Goal: Transaction & Acquisition: Purchase product/service

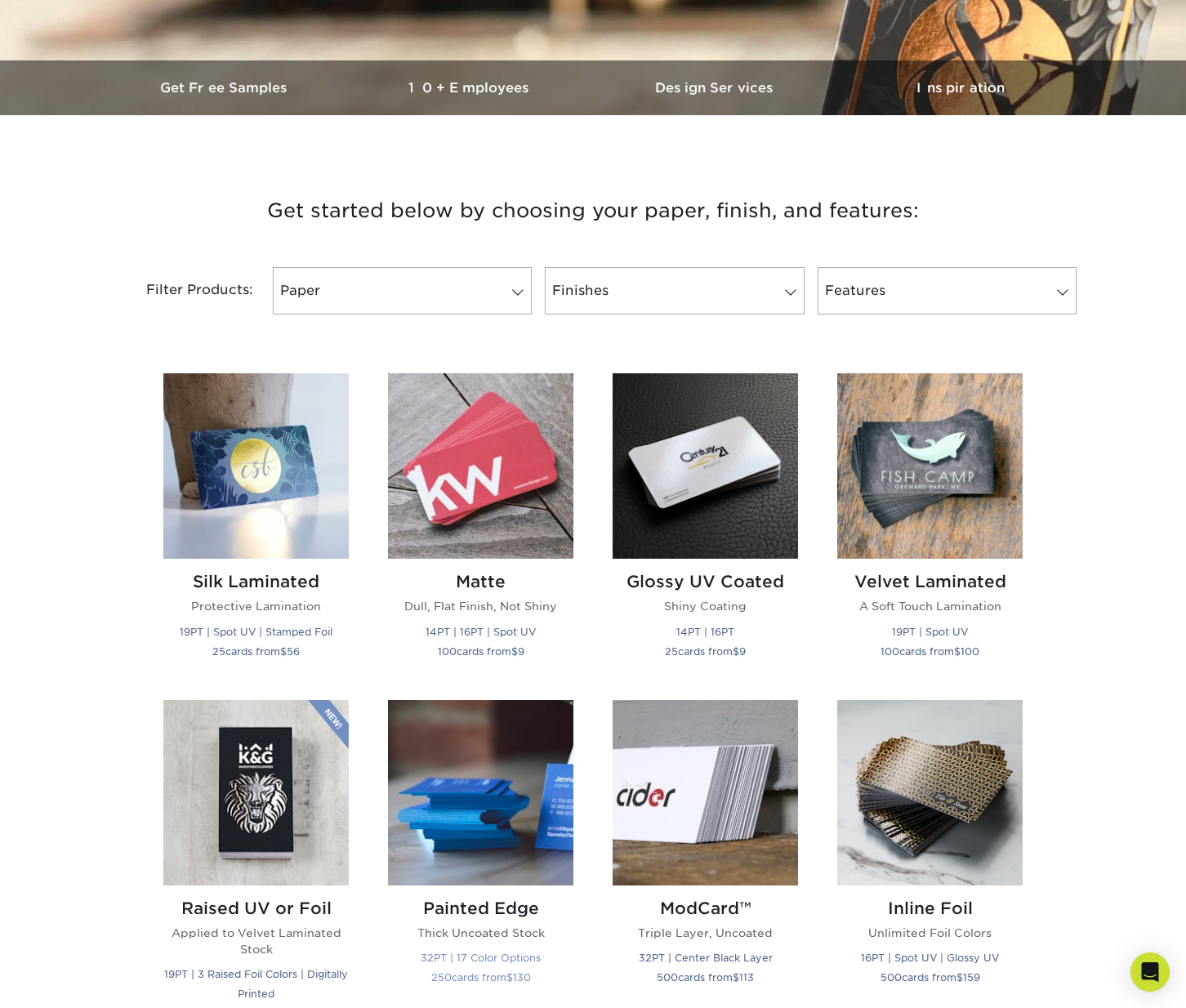
scroll to position [437, 0]
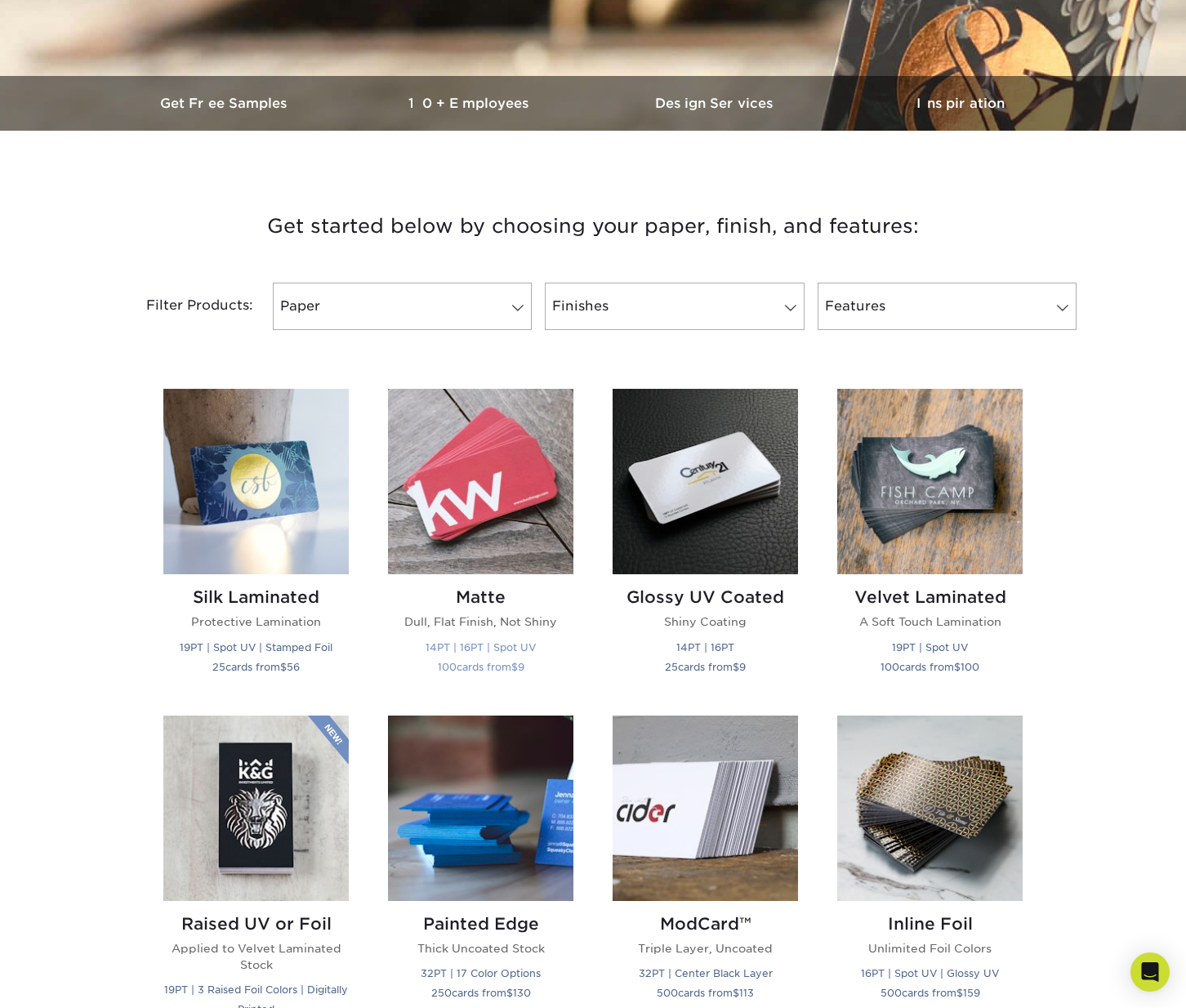
click at [465, 547] on img at bounding box center [480, 481] width 185 height 185
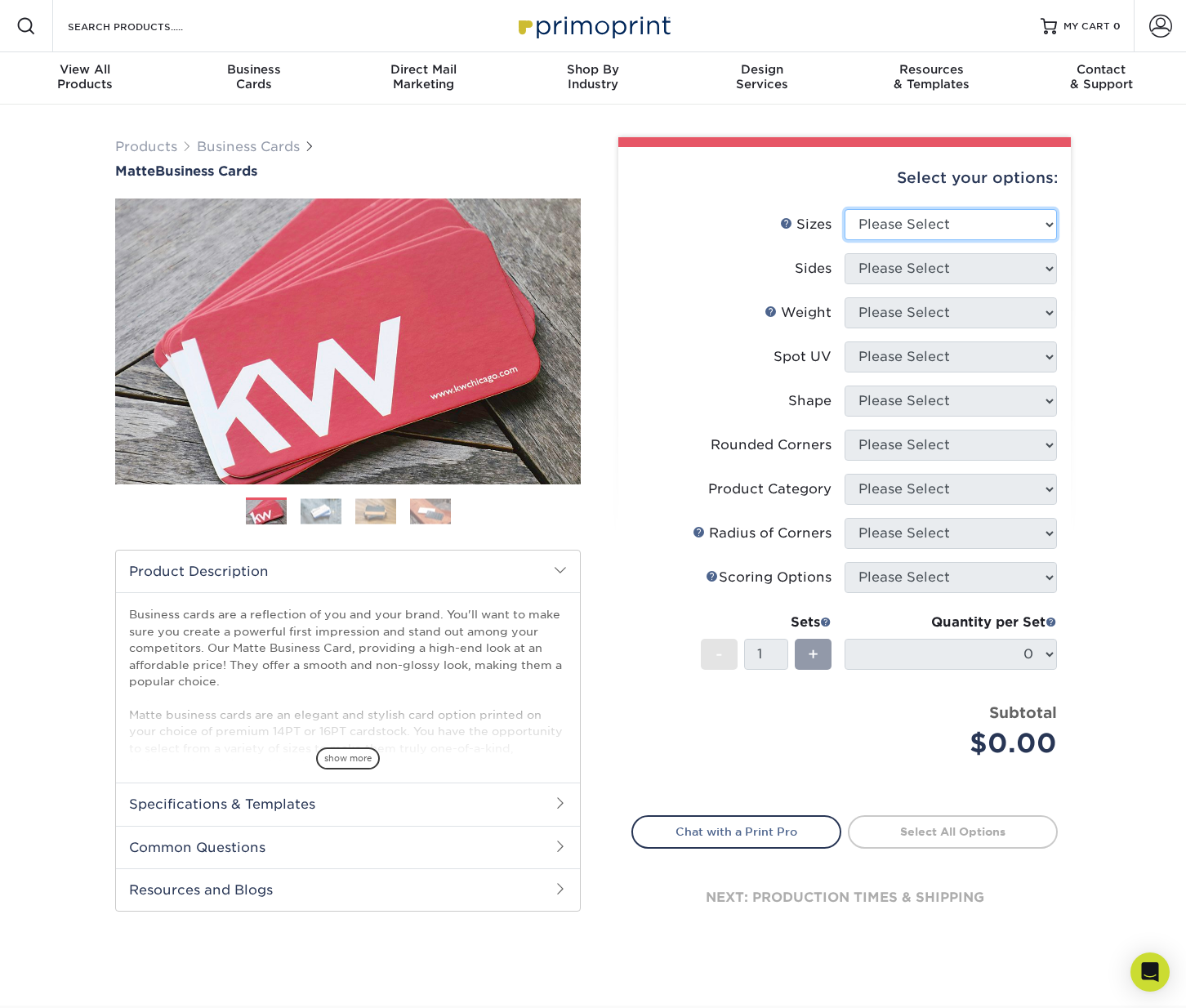
select select "2.00x3.50"
select select "13abbda7-1d64-4f25-8bb2-c179b224825d"
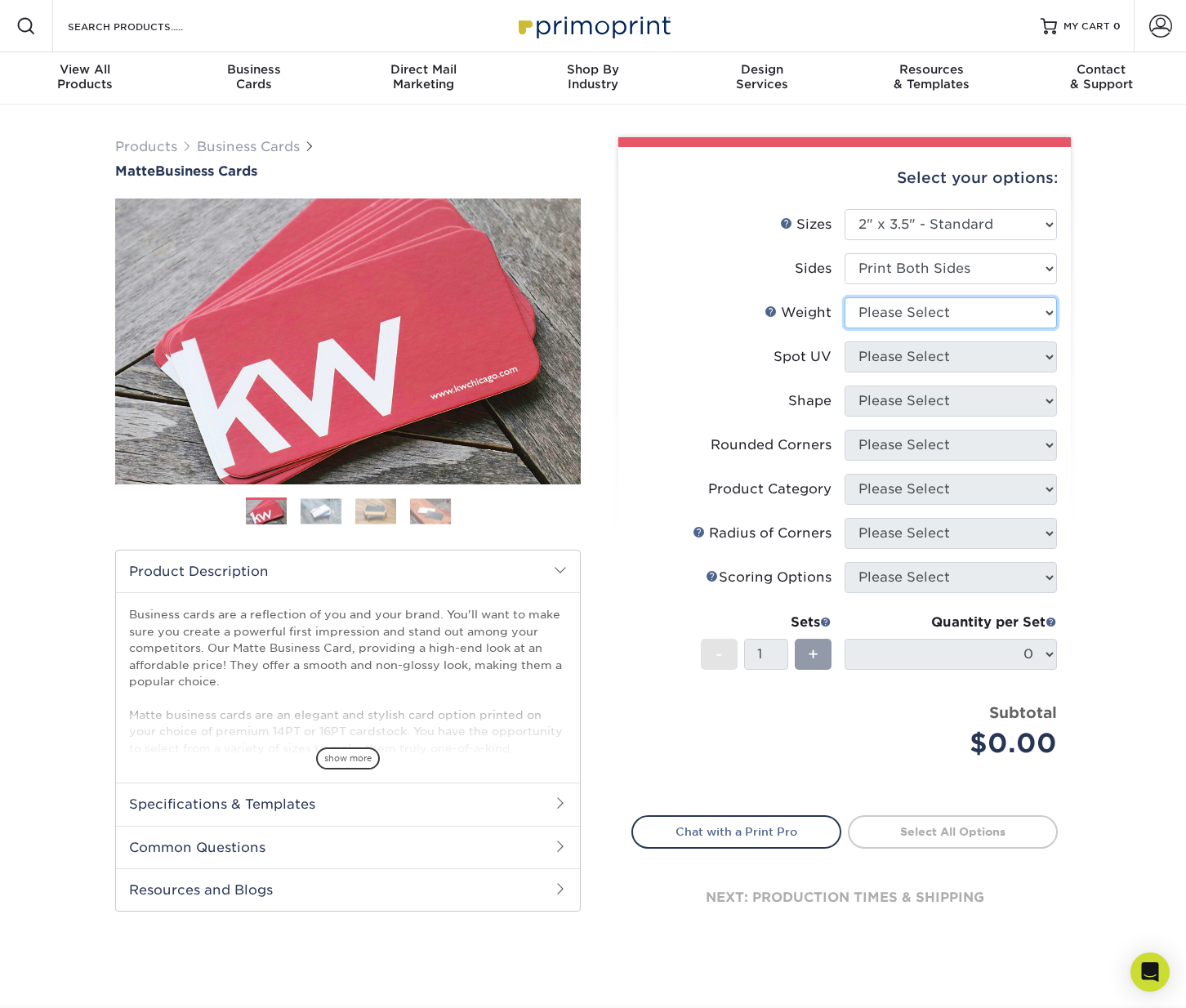
select select "16PT"
select select "0"
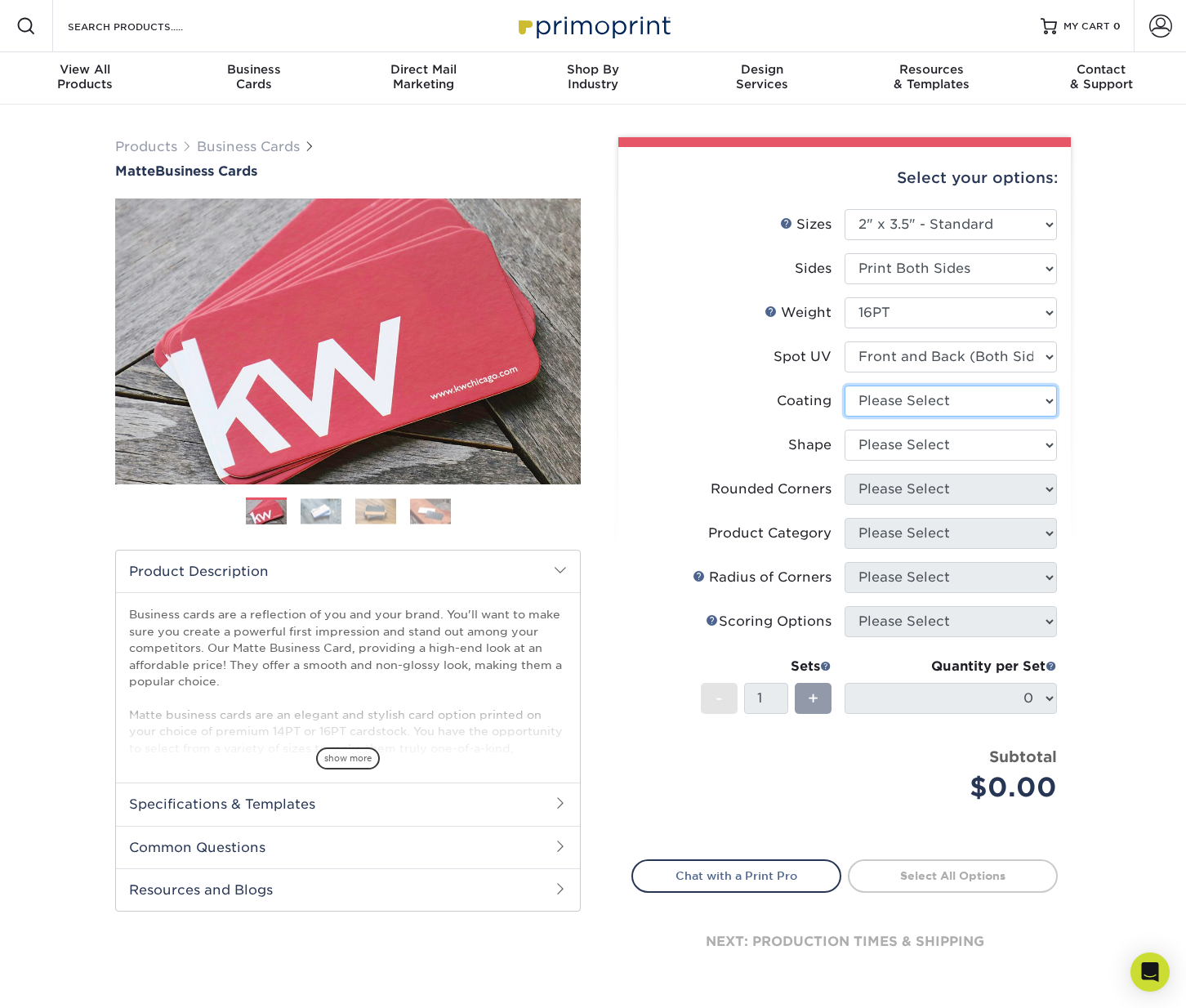
select select "121bb7b5-3b4d-429f-bd8d-bbf80e953313"
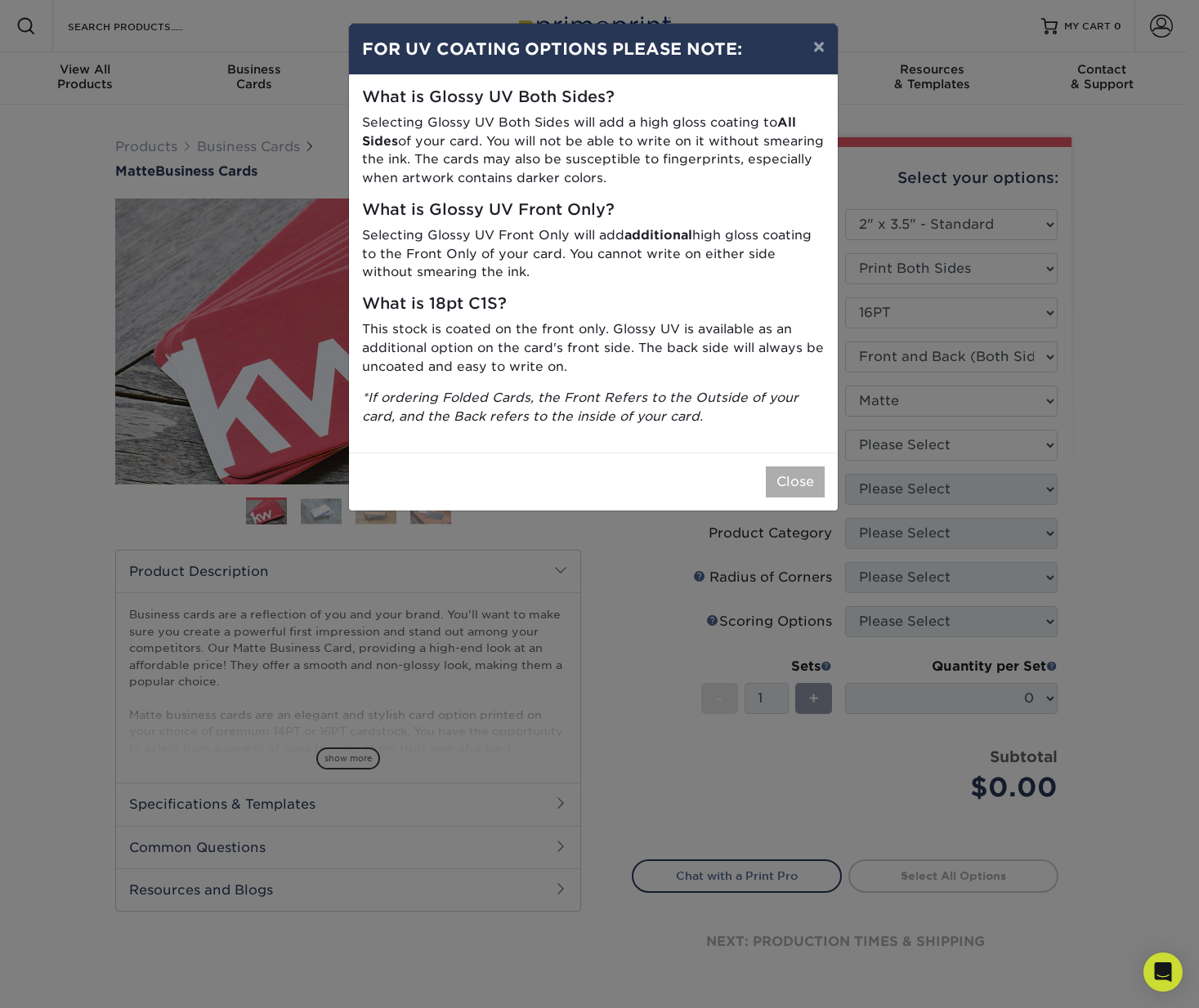
click at [785, 469] on button "Close" at bounding box center [795, 482] width 59 height 31
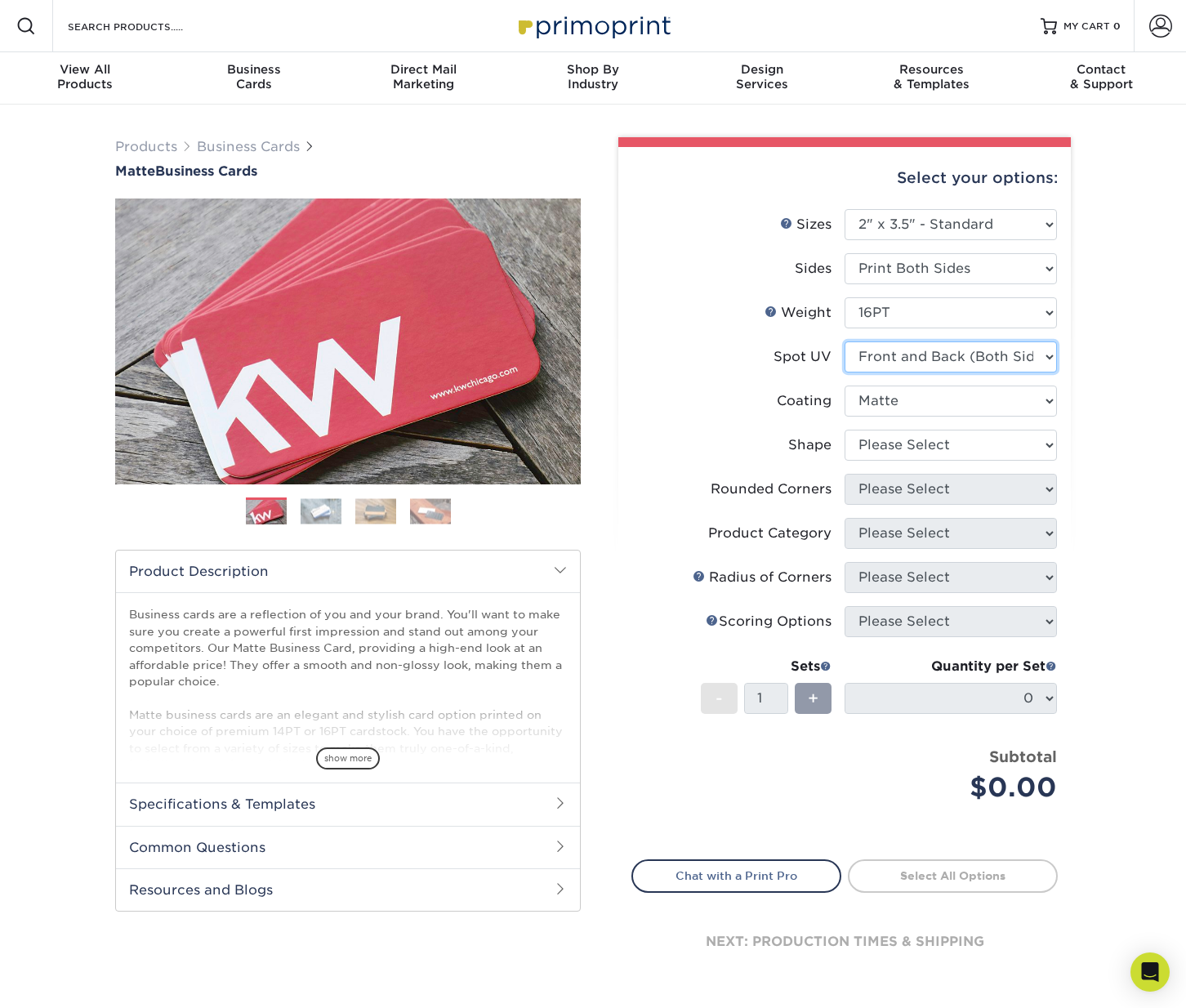
select select "3"
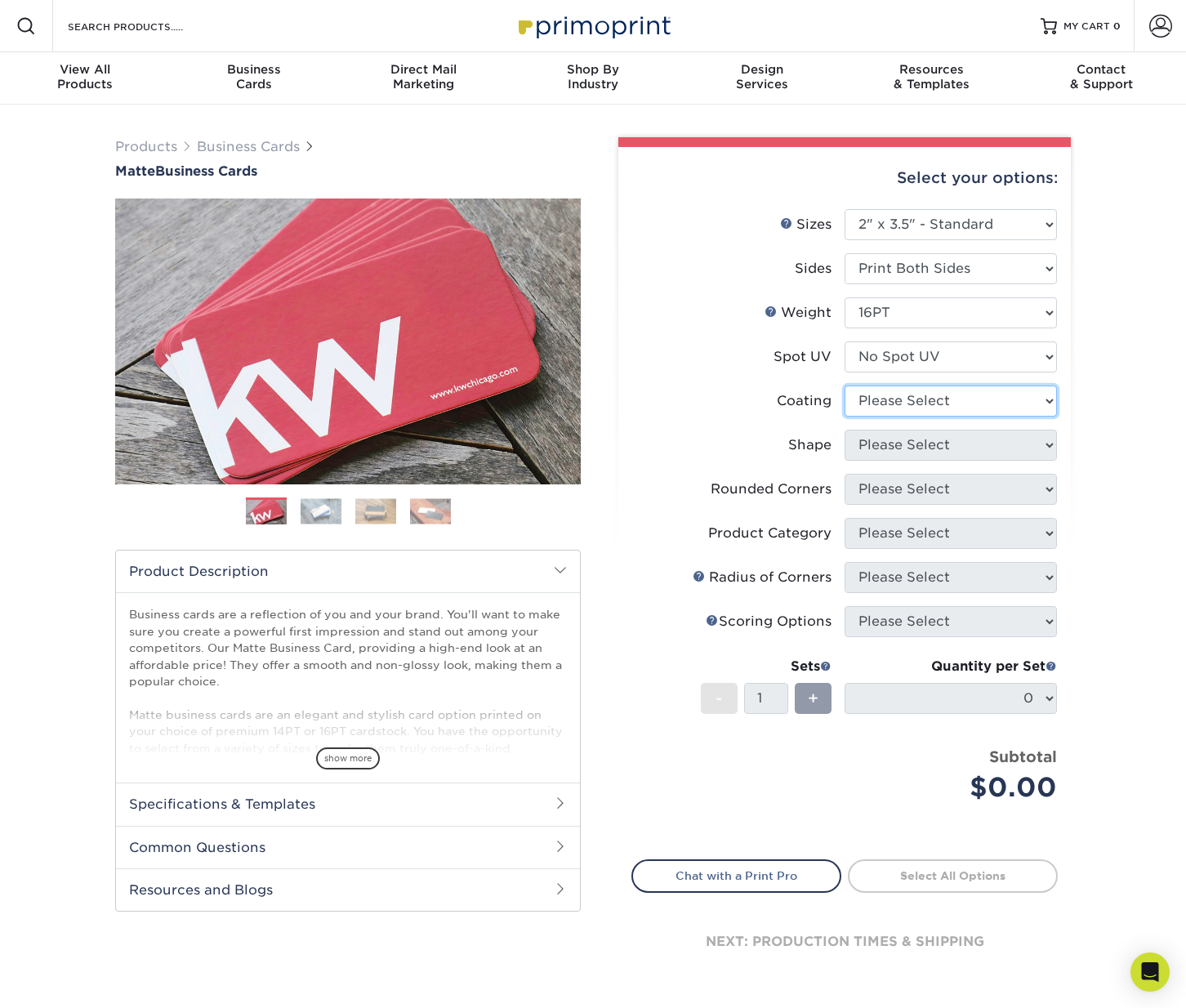
select select "121bb7b5-3b4d-429f-bd8d-bbf80e953313"
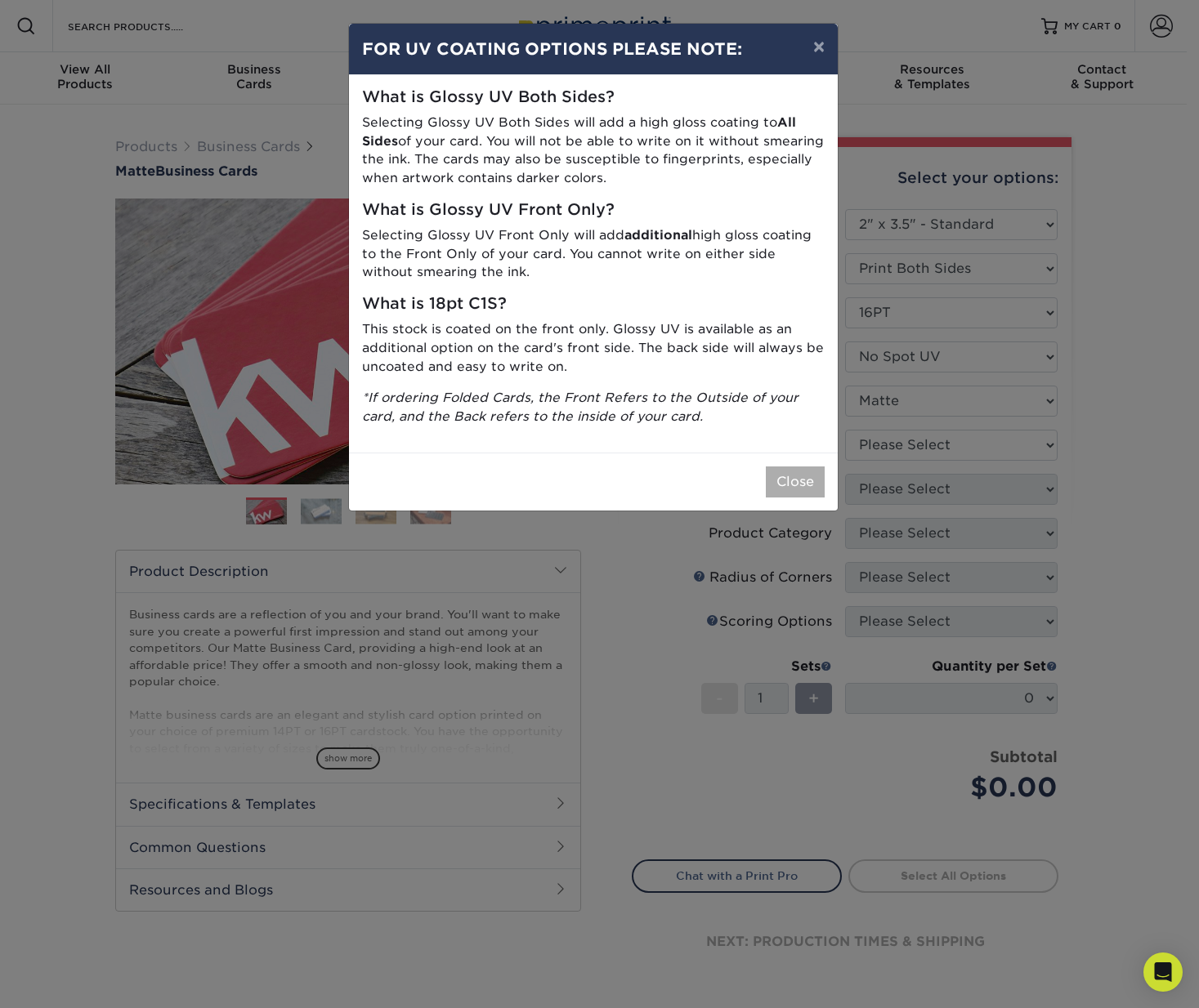
click at [786, 469] on button "Close" at bounding box center [795, 482] width 59 height 31
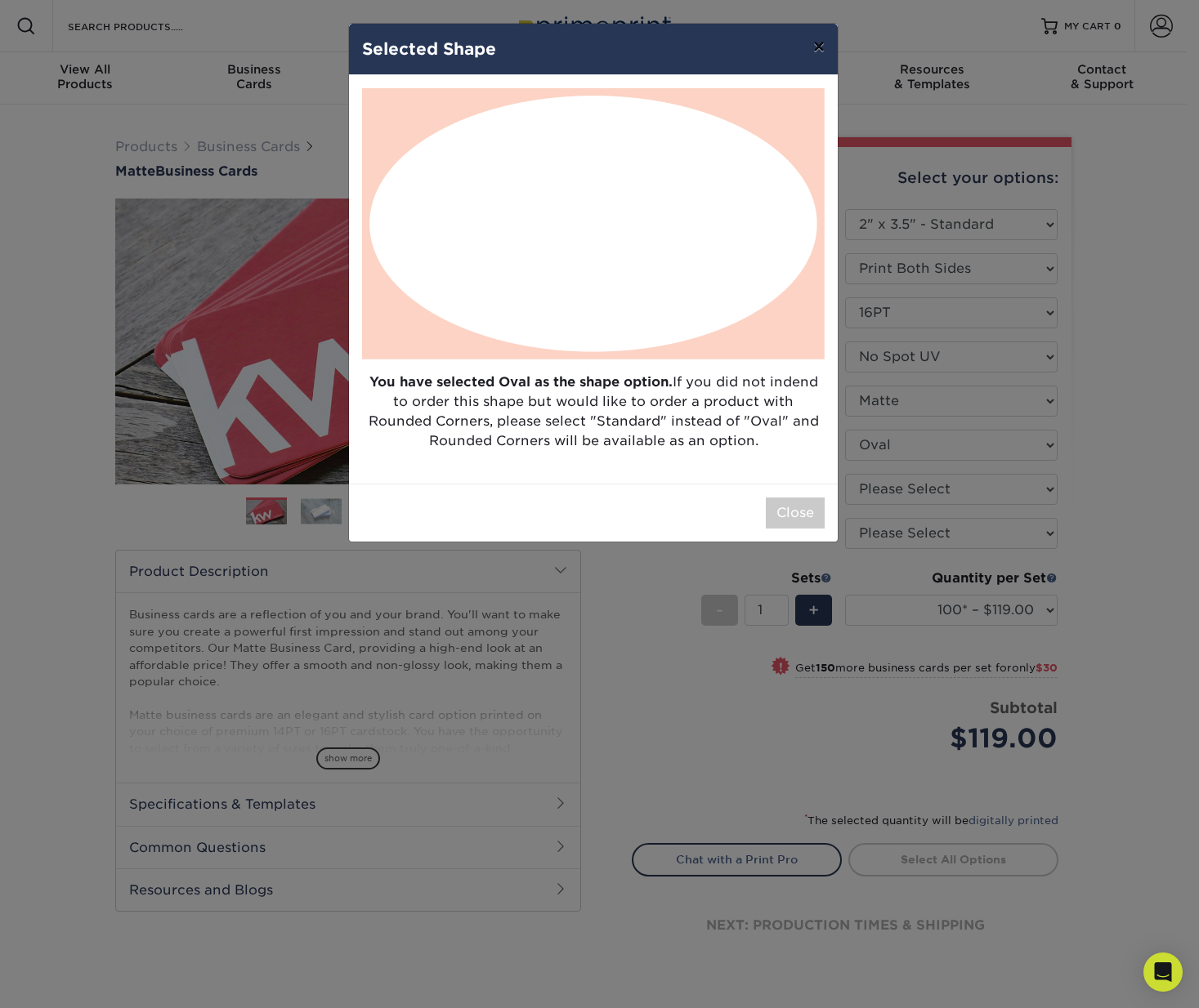
click at [824, 49] on button "×" at bounding box center [819, 46] width 38 height 46
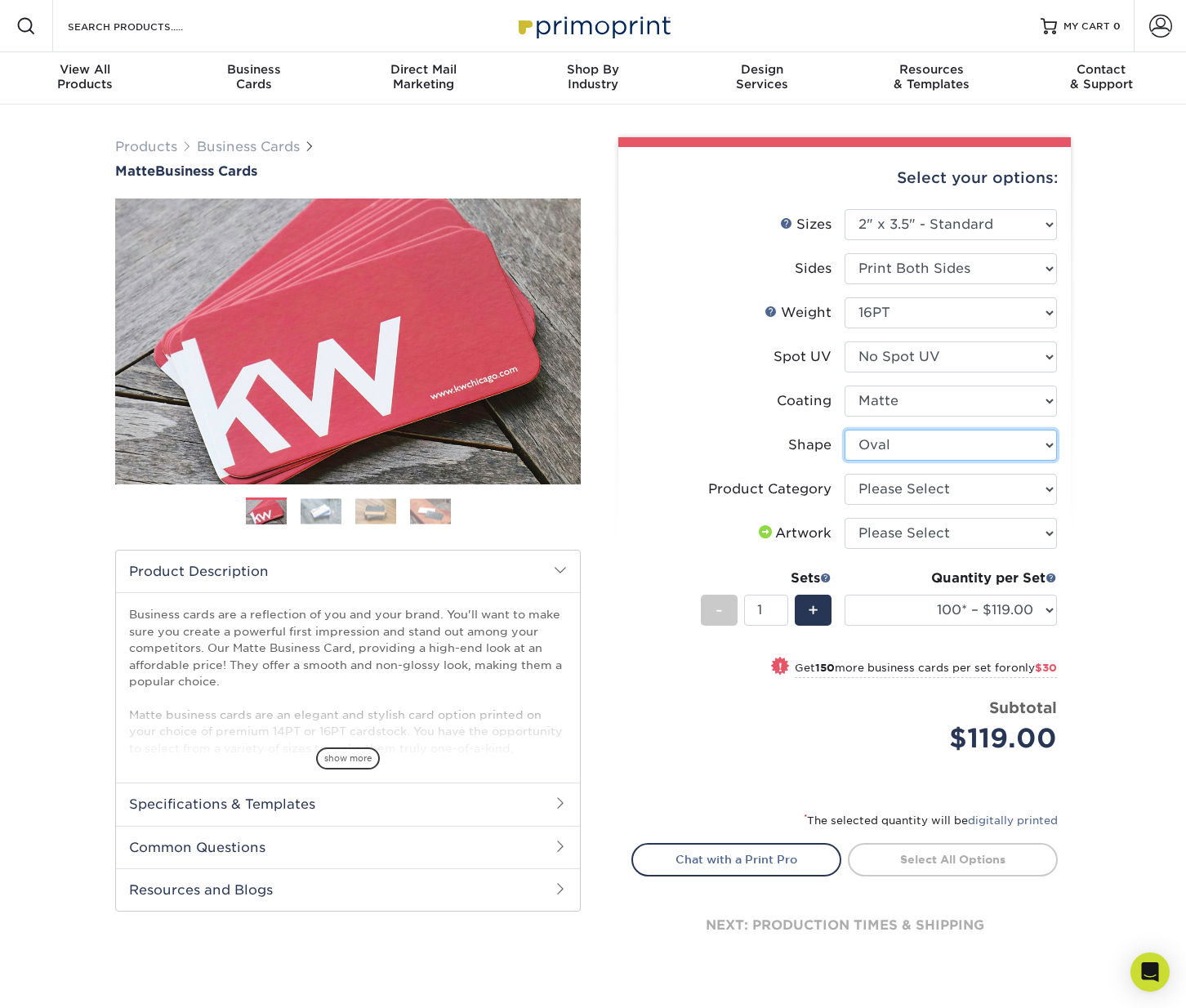
select select "standard"
select select
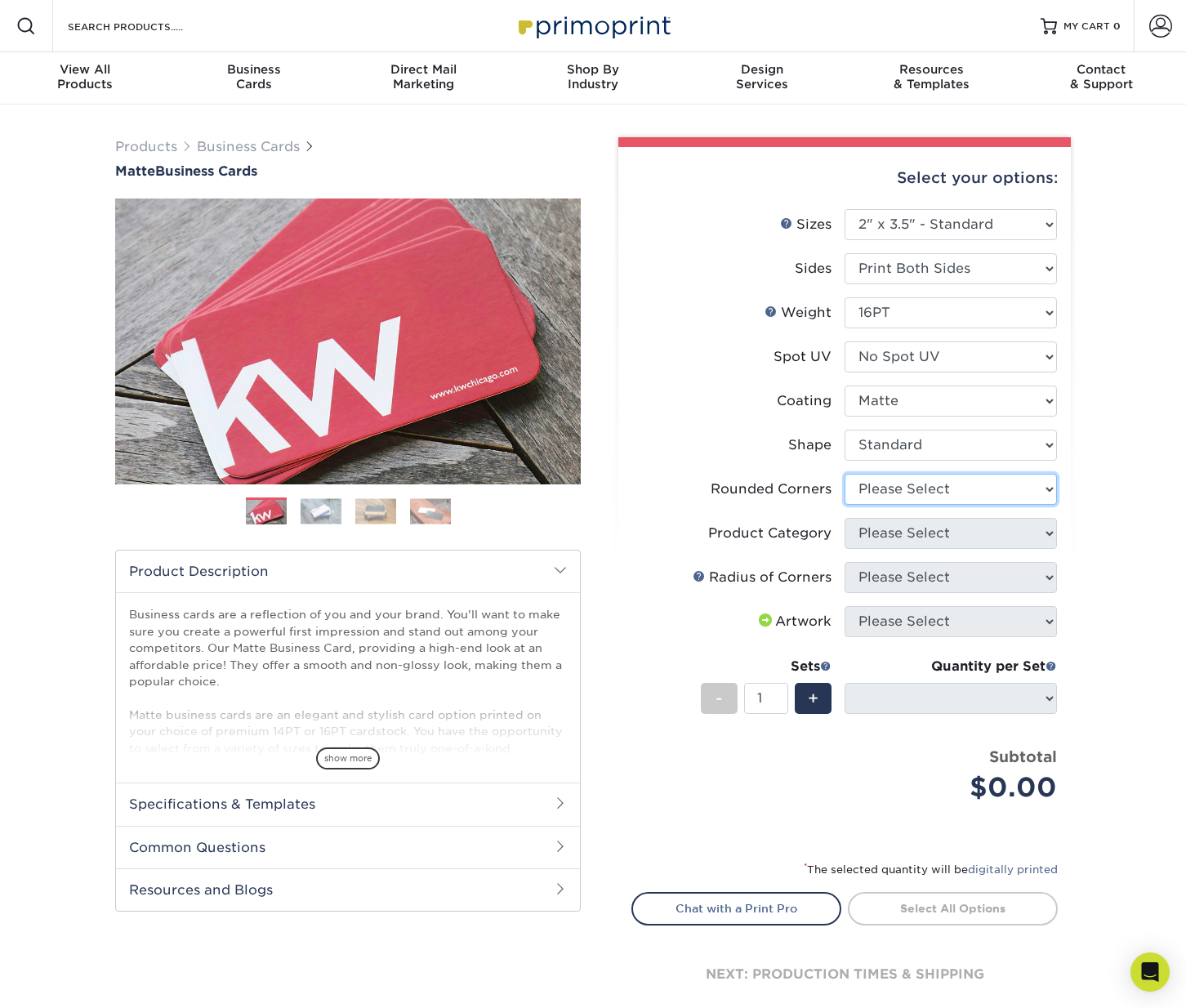
select select "76a3b848-63b4-4449-aad1-d9e81d5a60f5"
select select "-1"
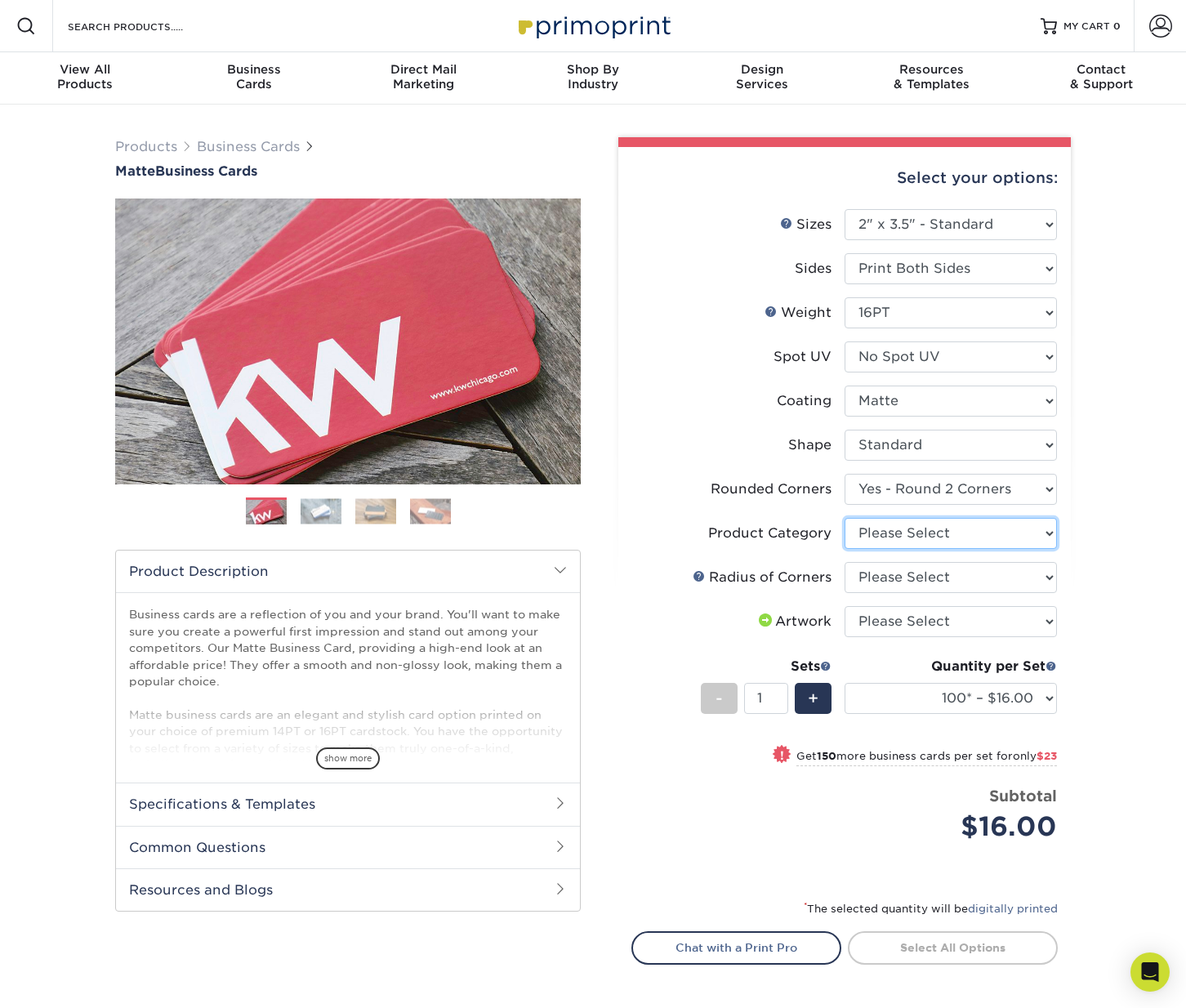
select select "3b5148f1-0588-4f88-a218-97bcfdce65c1"
select select "479fbfe7-6a0c-4895-8c9a-81739b7486c9"
select select "upload"
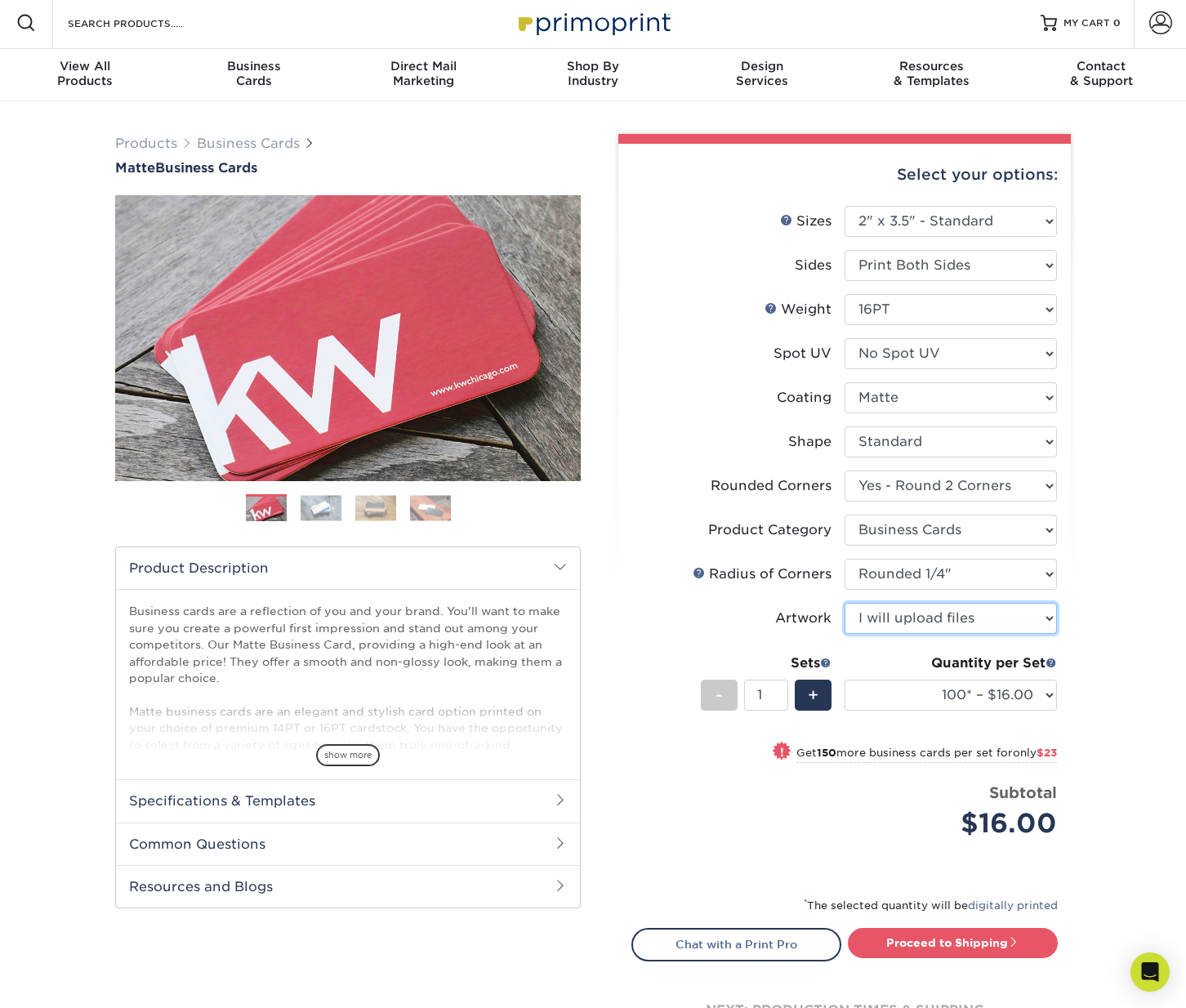
scroll to position [30, 0]
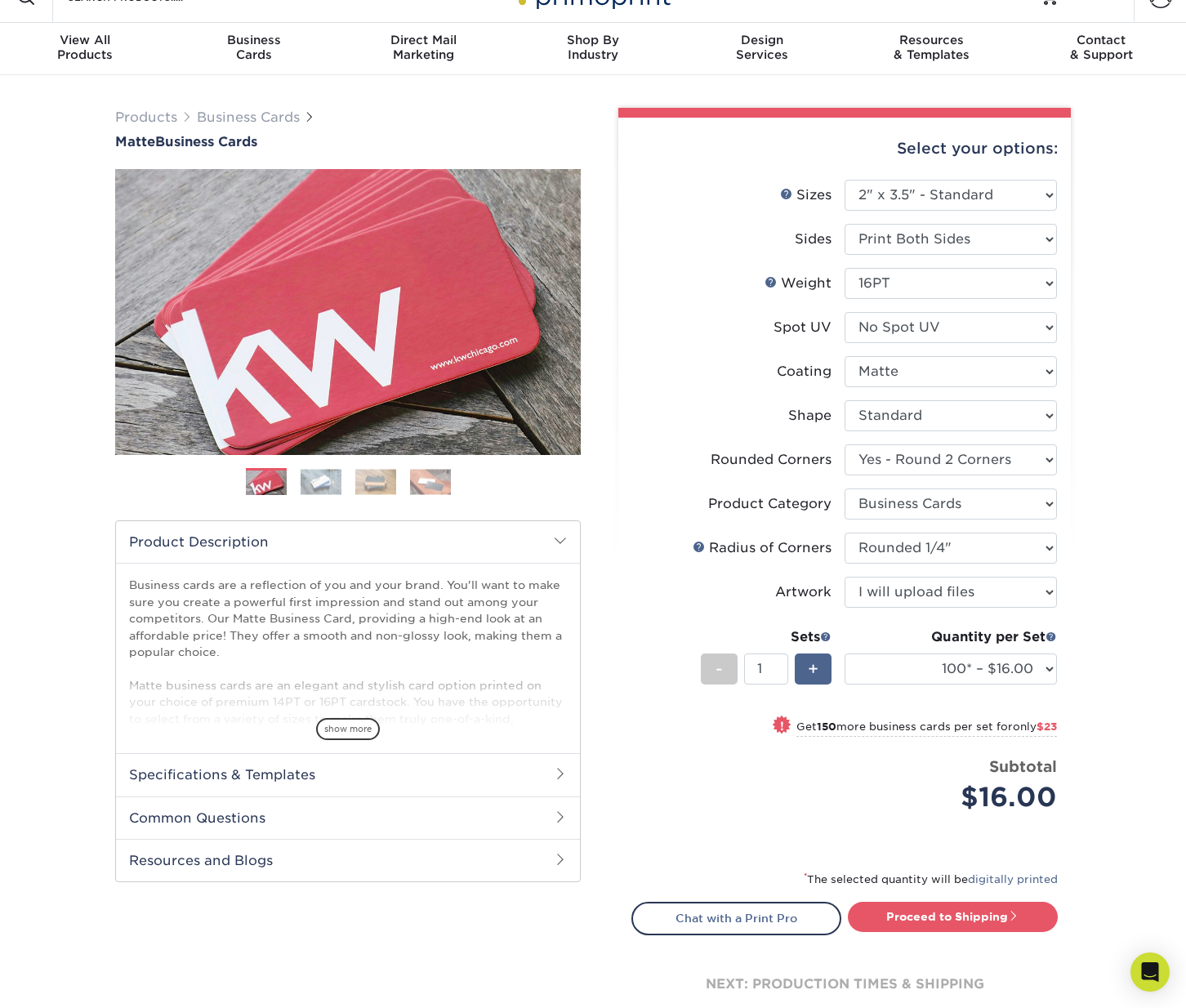
click at [815, 679] on span "+" at bounding box center [814, 669] width 11 height 24
type input "2"
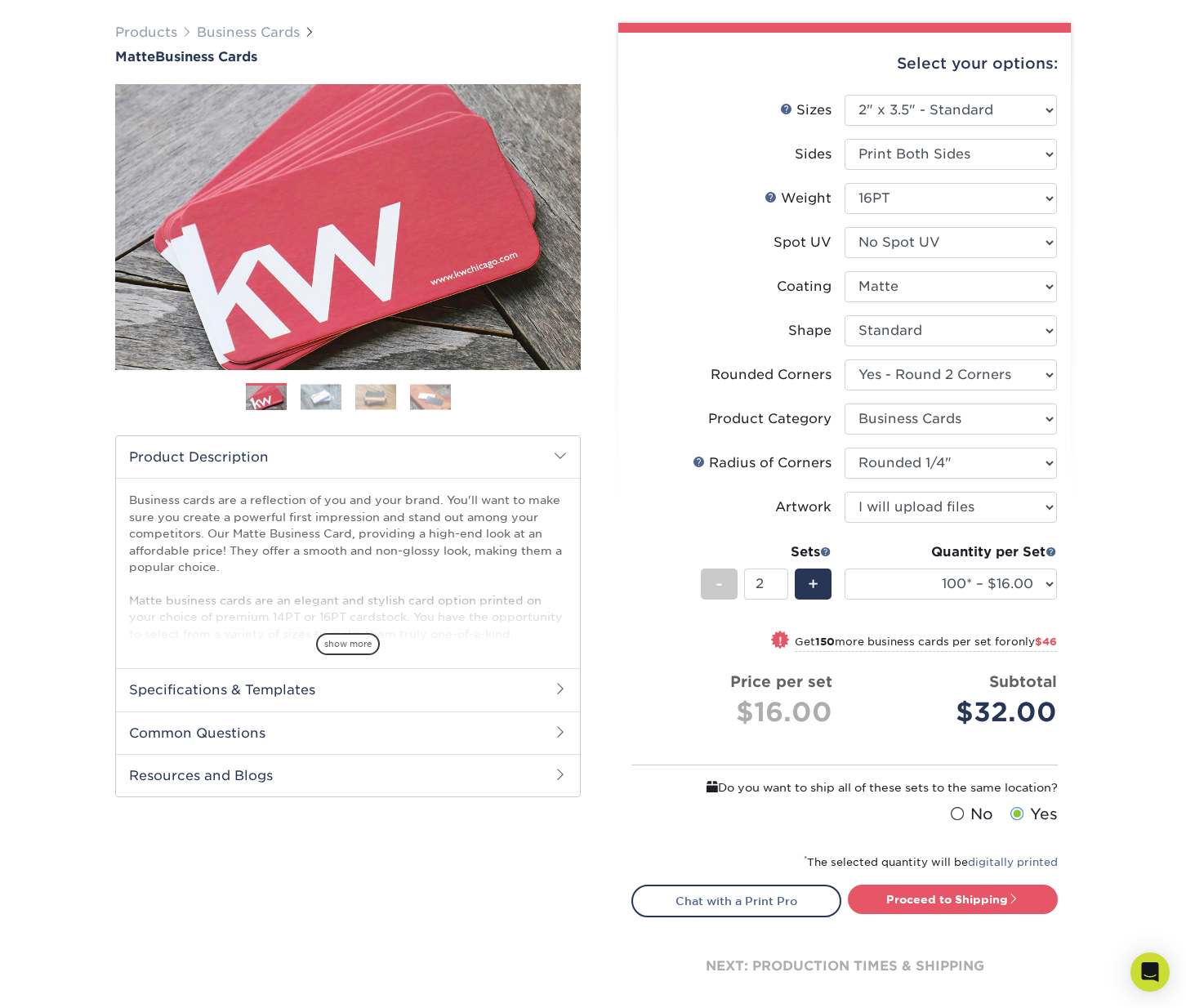
scroll to position [146, 0]
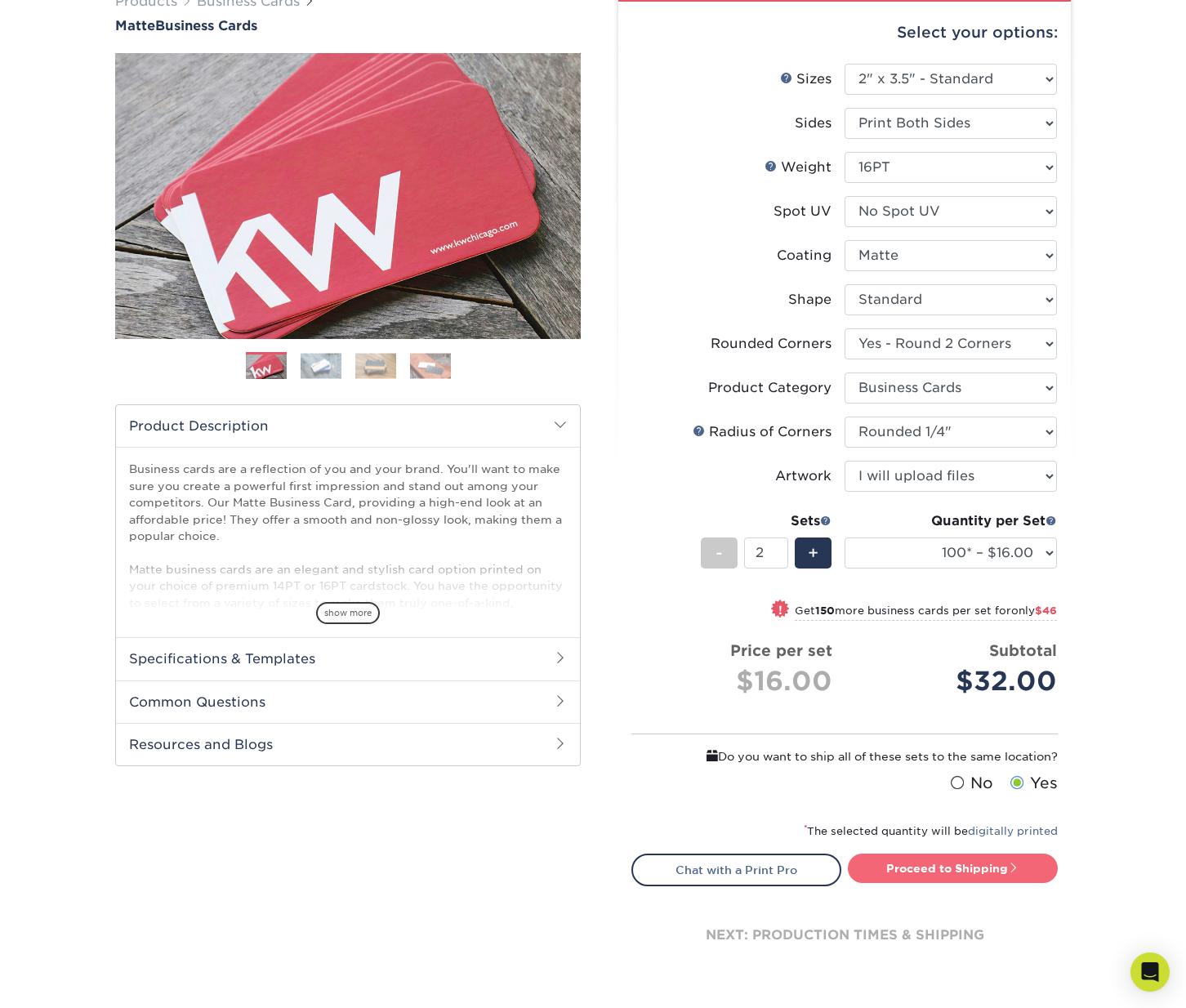
click at [996, 864] on link "Proceed to Shipping" at bounding box center [953, 868] width 210 height 30
type input "Set 1"
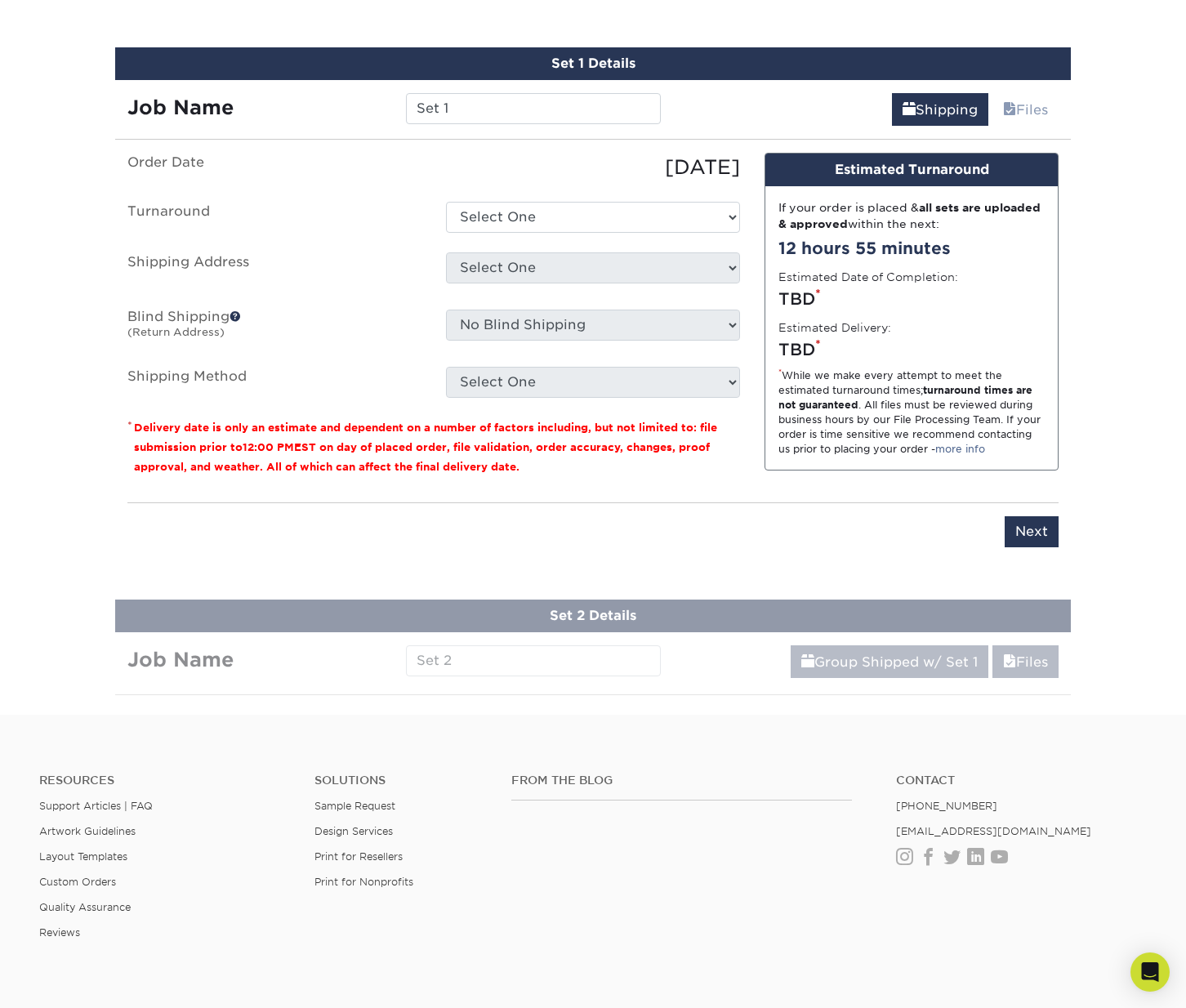
scroll to position [1041, 0]
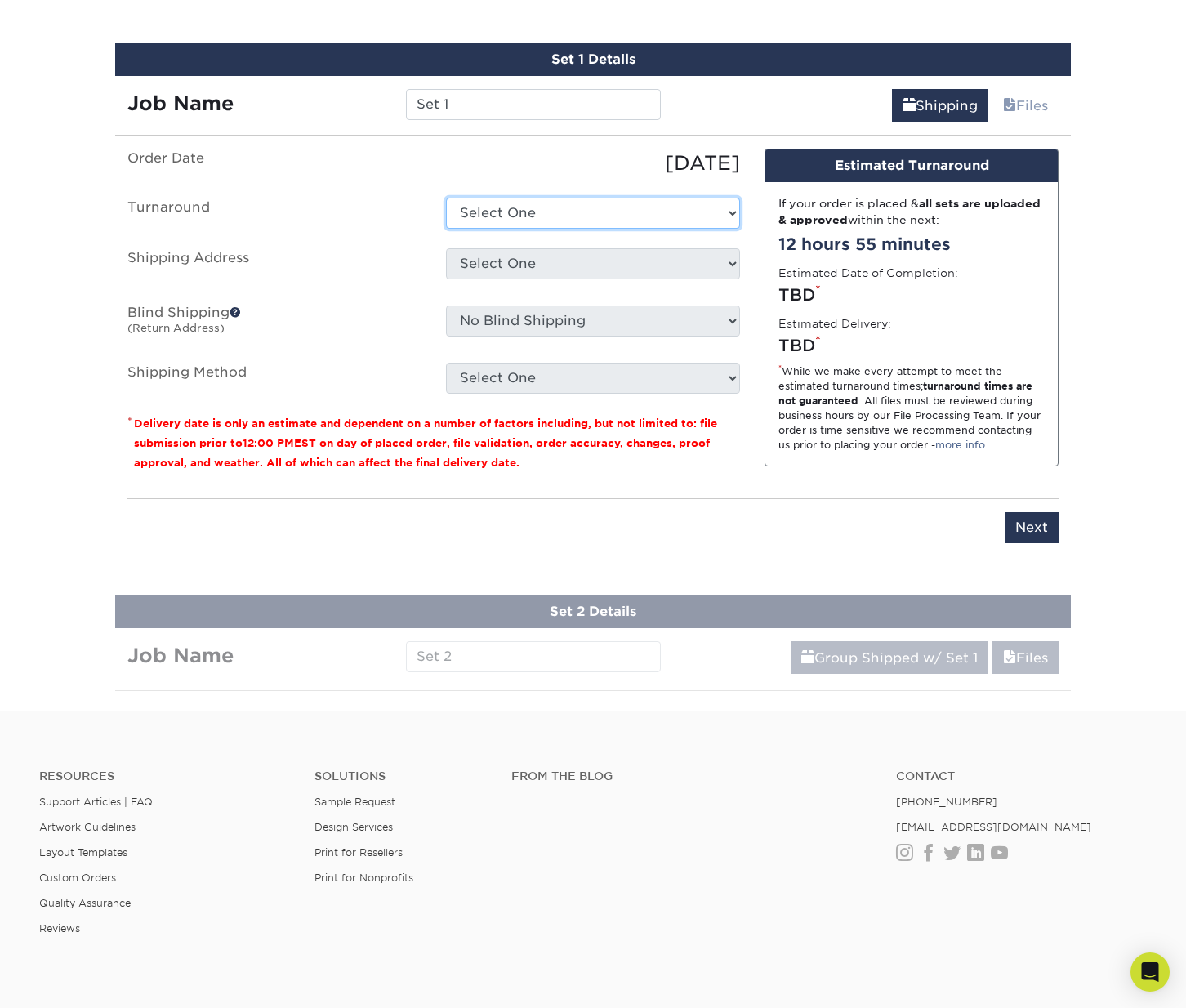
select select "1a14f52c-e88e-4b57-988e-4a9ef63b1916"
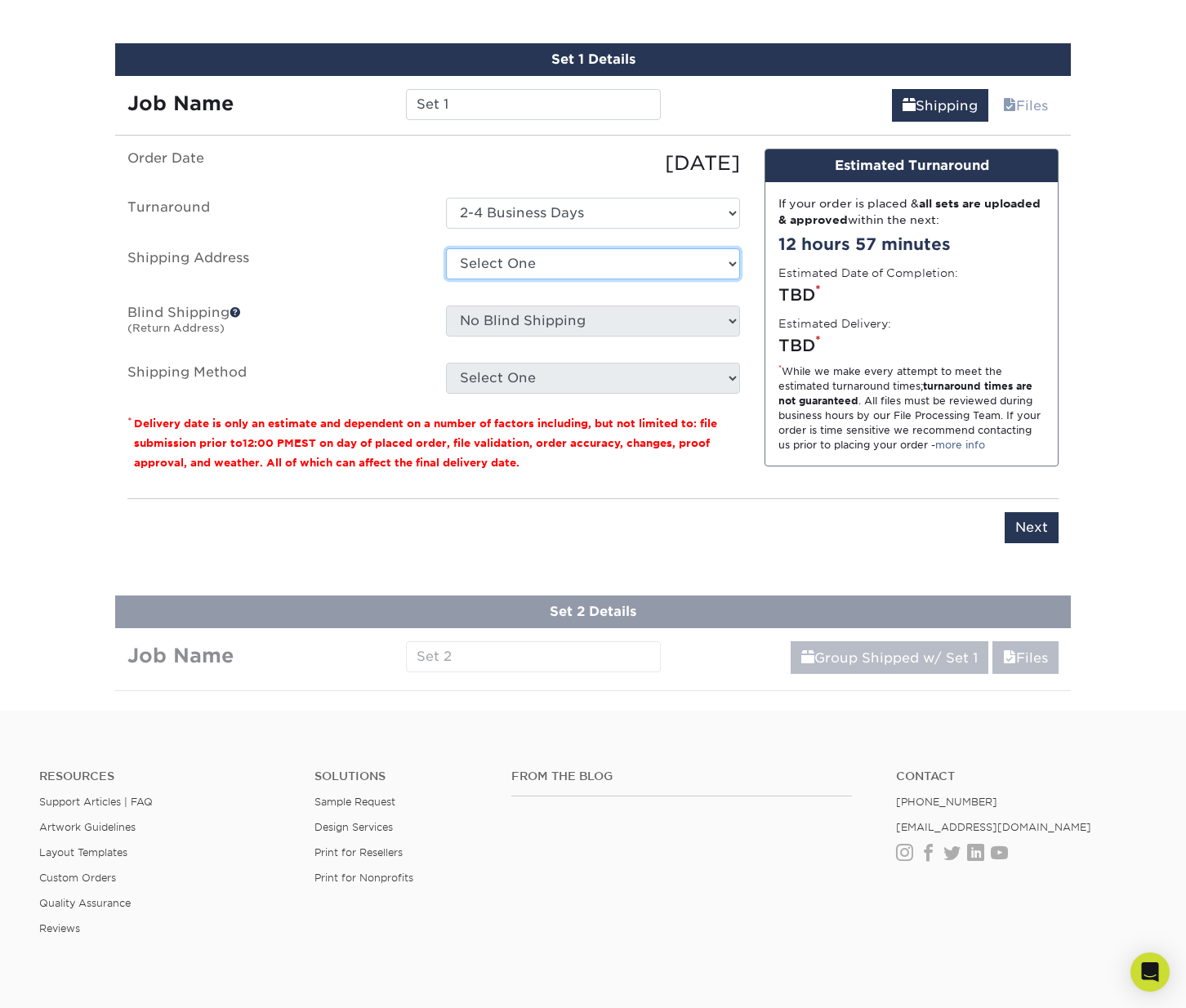
select select "newaddress"
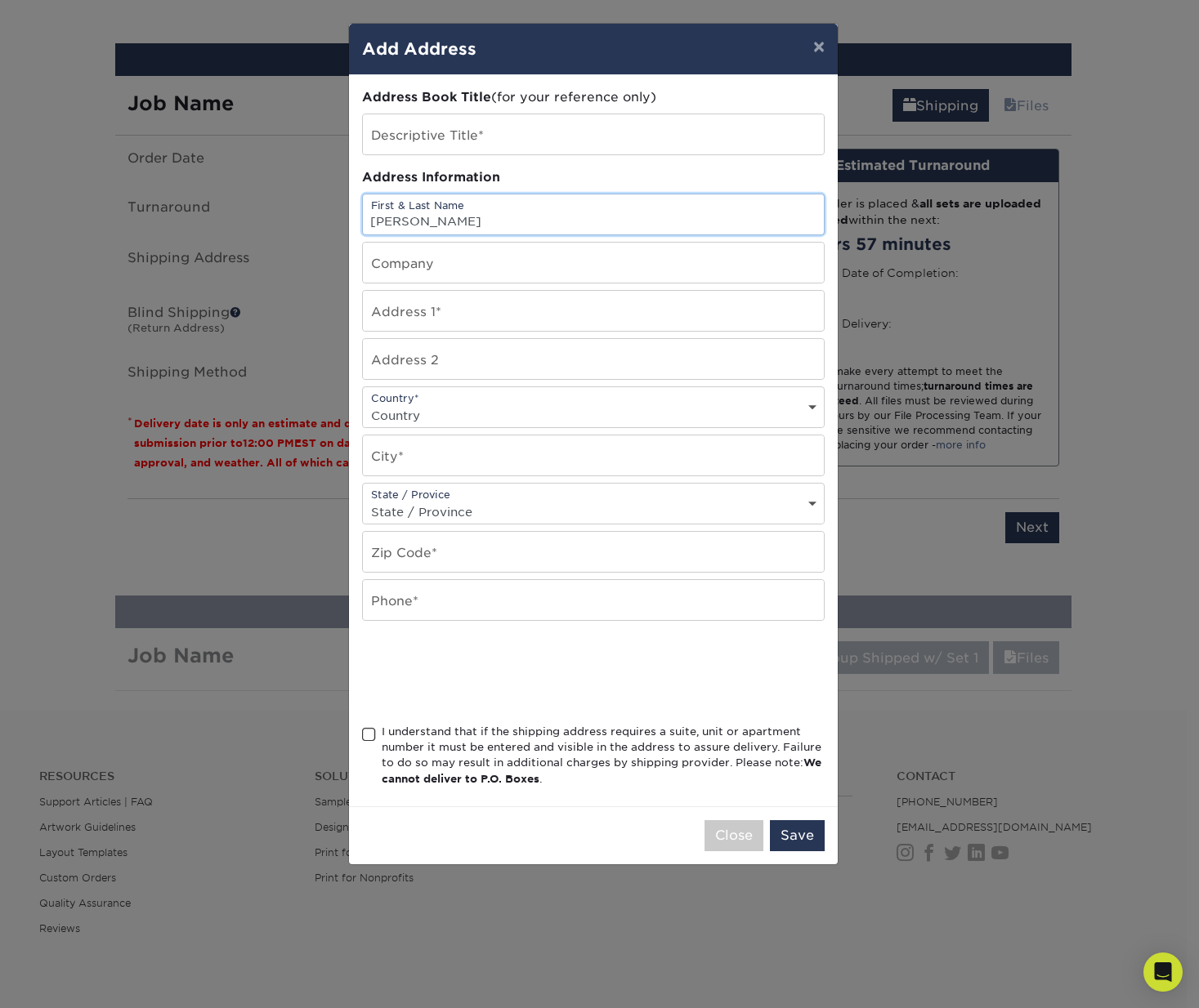
type input "Francisco Cardenas"
type input "ZeeBRUH GRAFFiKS"
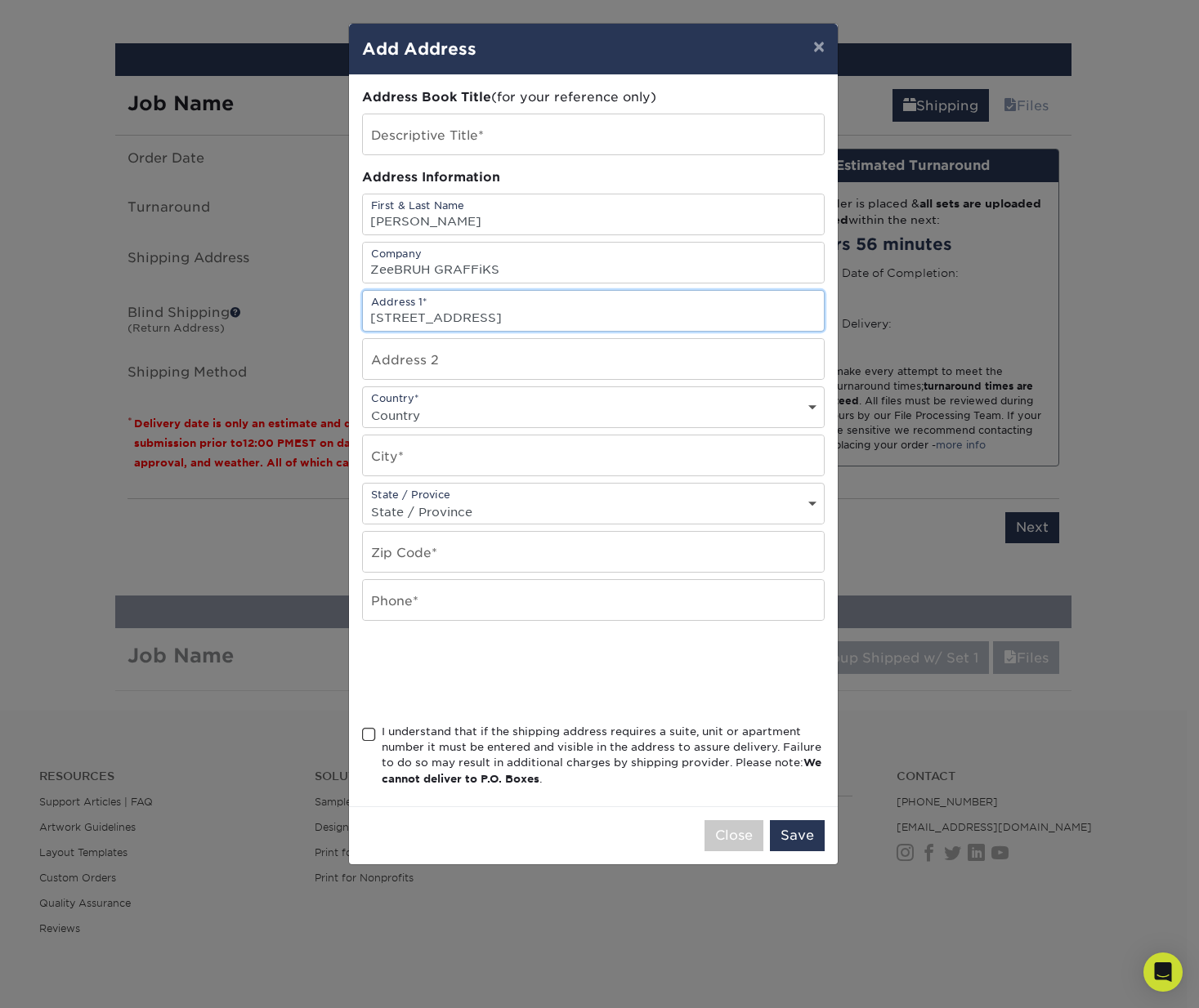
type input "3016 E College St"
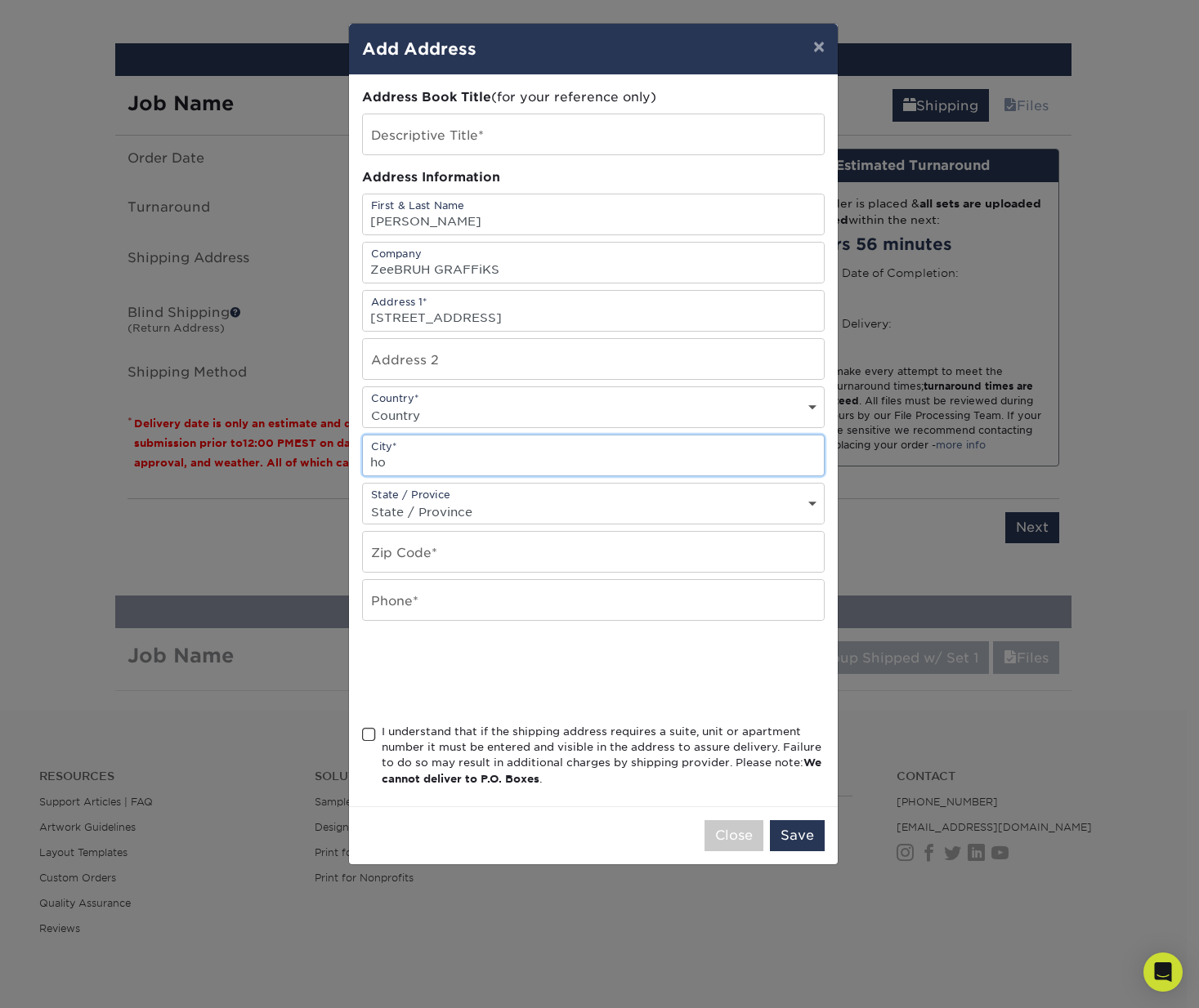
type input "h"
type input "Hobbs"
select select "US"
select select "NM"
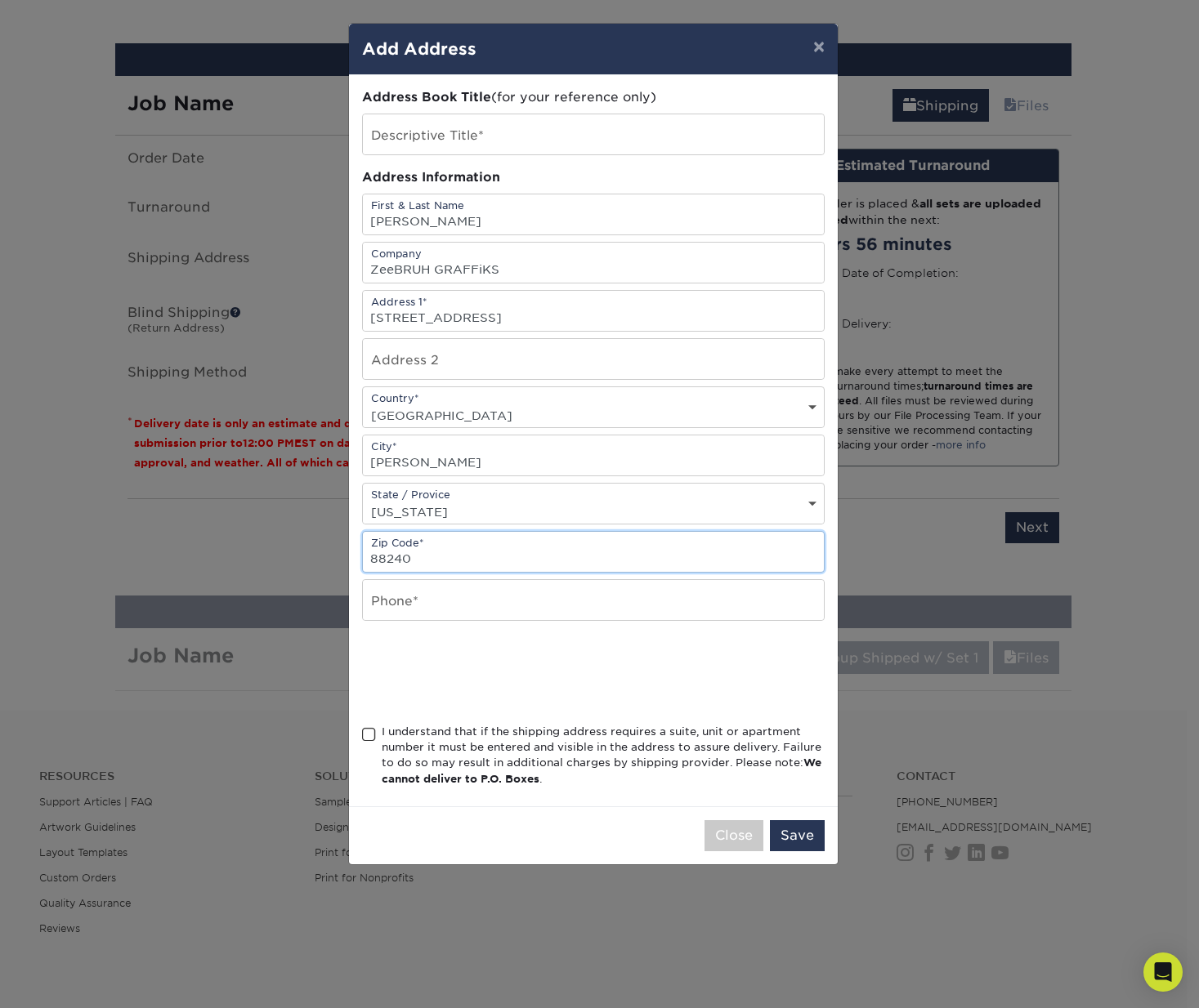
type input "88240"
type input "5759421309"
click at [369, 742] on span at bounding box center [368, 734] width 14 height 15
click at [0, 0] on input "I understand that if the shipping address requires a suite, unit or apartment n…" at bounding box center [0, 0] width 0 height 0
click at [807, 843] on button "Save" at bounding box center [797, 835] width 55 height 31
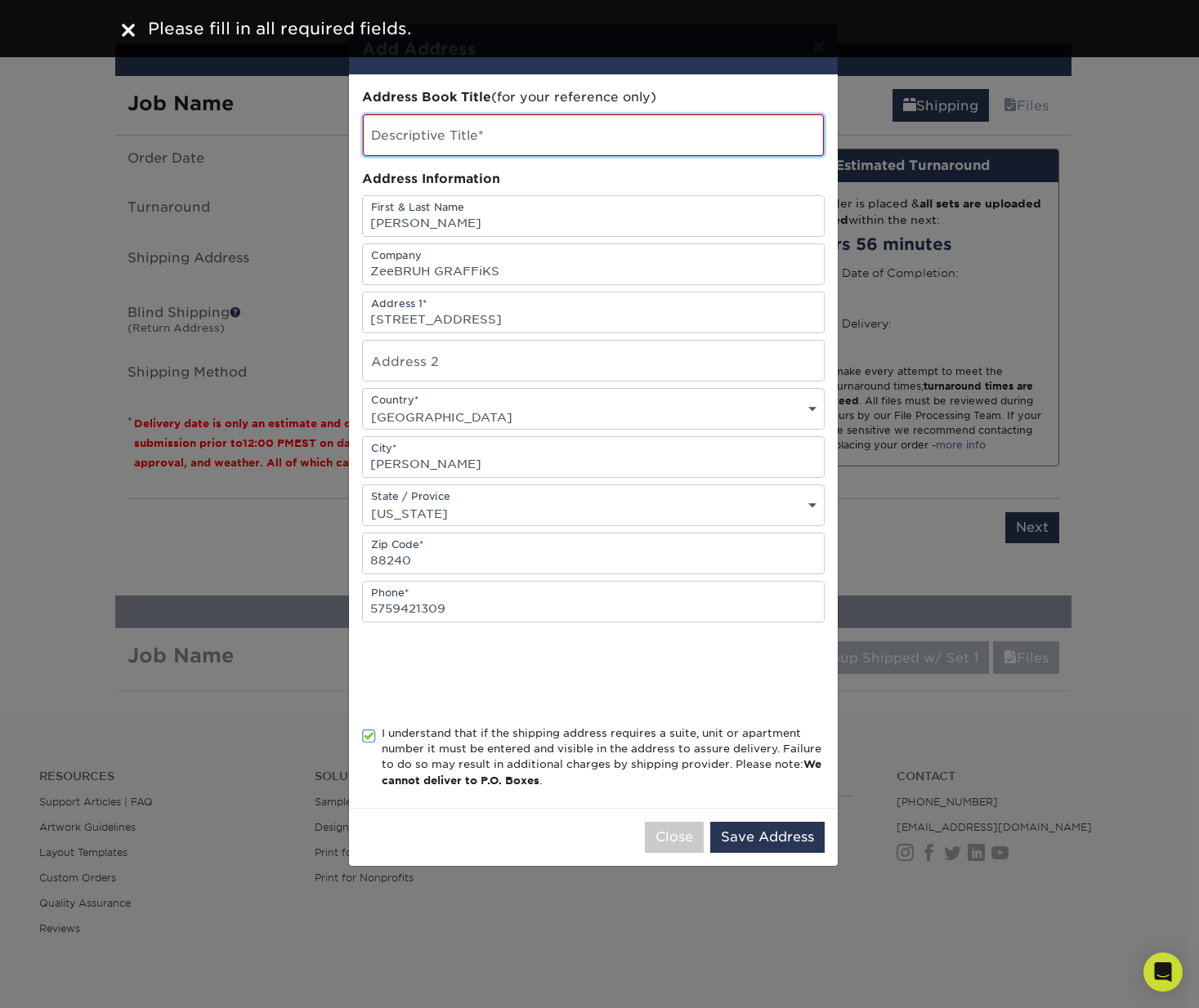
click at [486, 140] on input "text" at bounding box center [593, 136] width 461 height 42
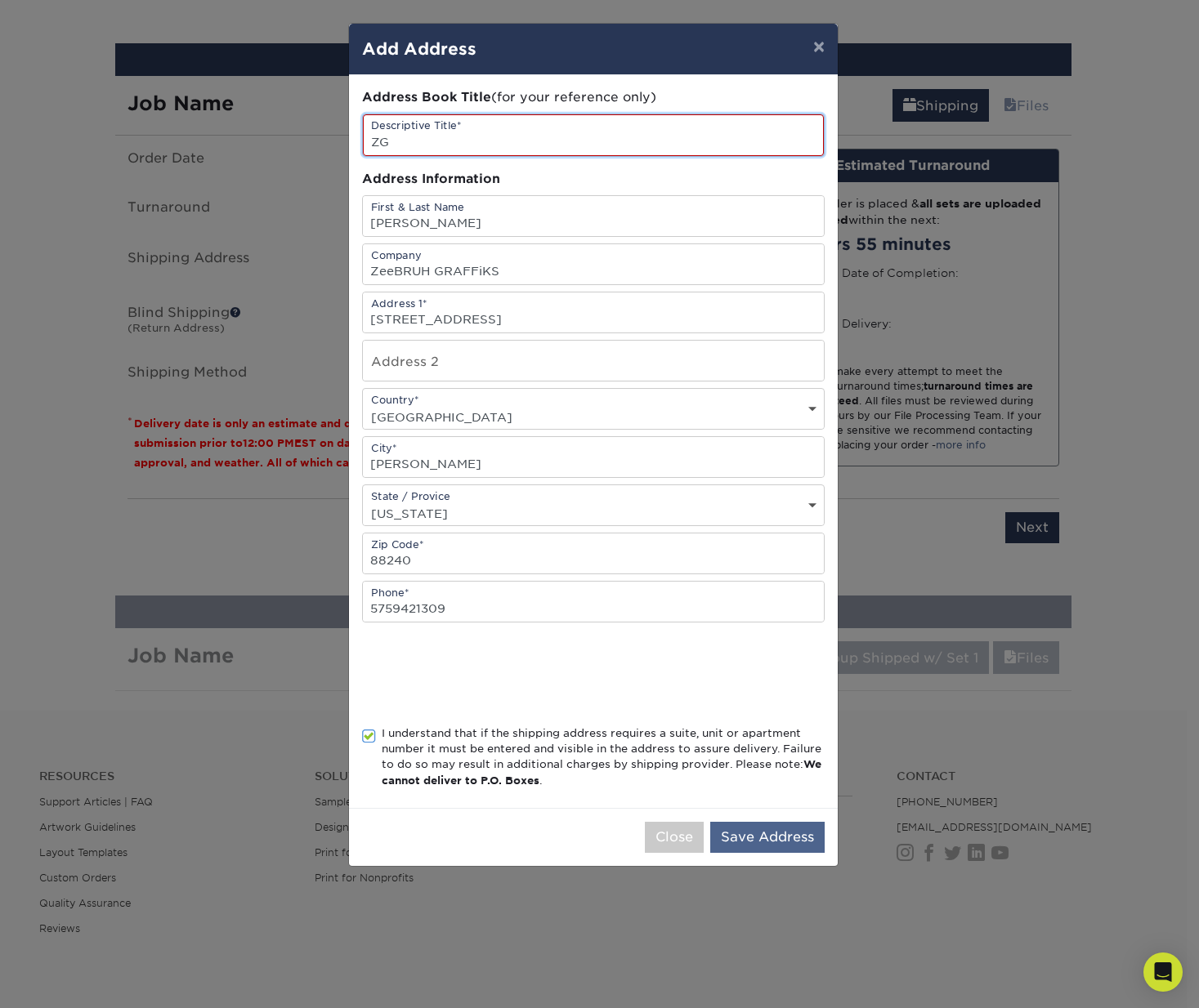
type input "ZG"
click at [787, 842] on button "Save Address" at bounding box center [767, 837] width 115 height 31
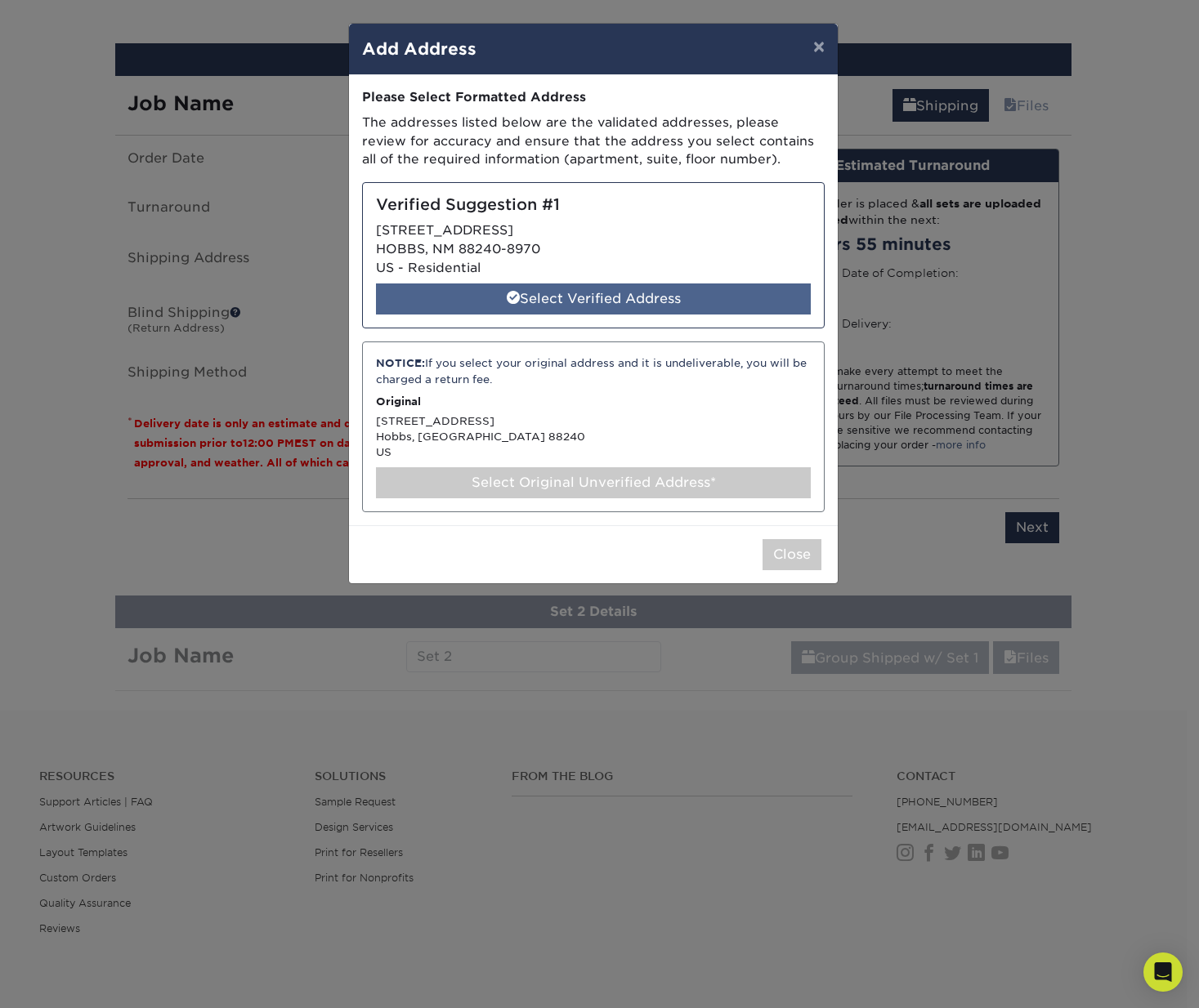
click at [640, 299] on div "Select Verified Address" at bounding box center [593, 299] width 435 height 31
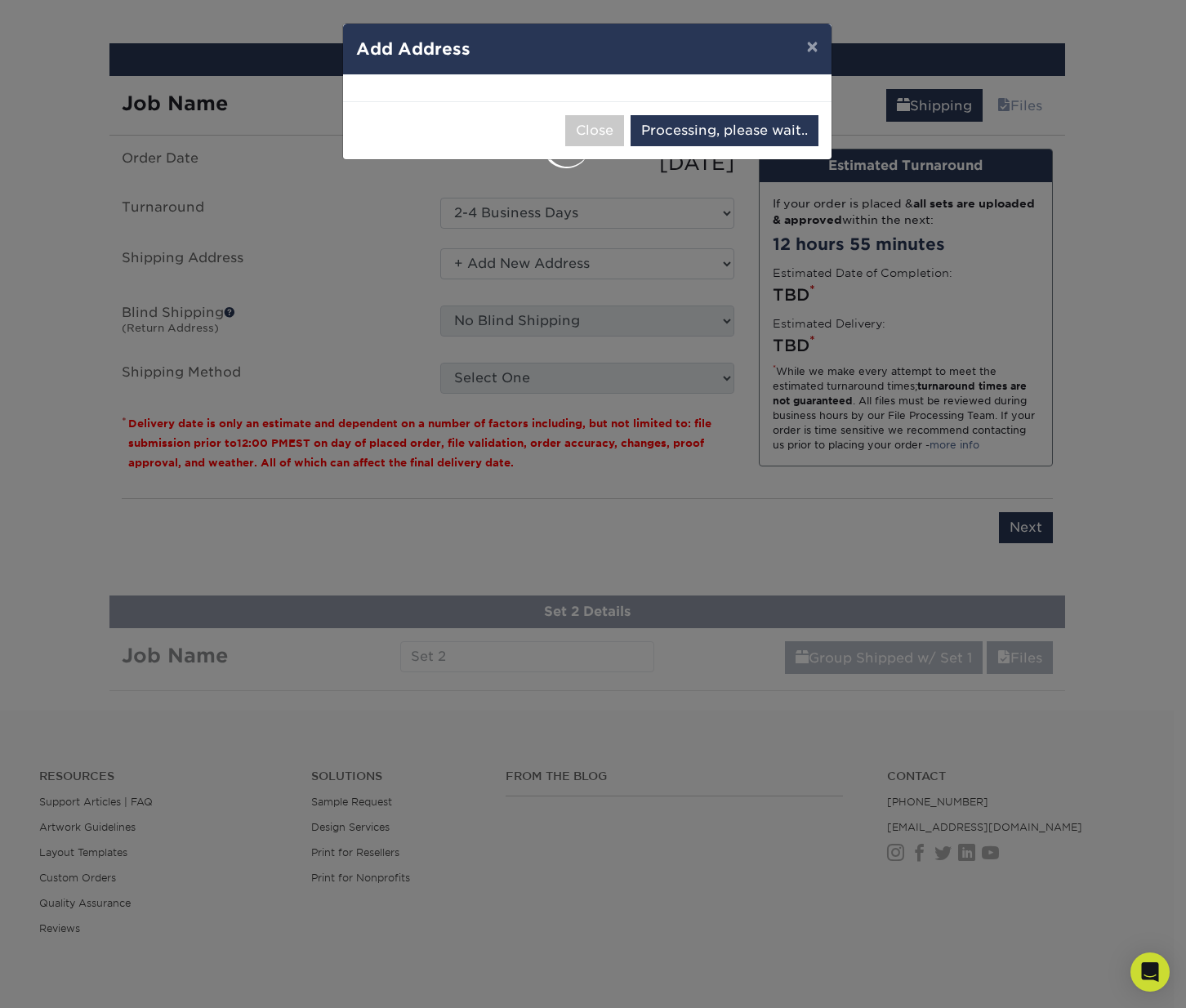
select select "286670"
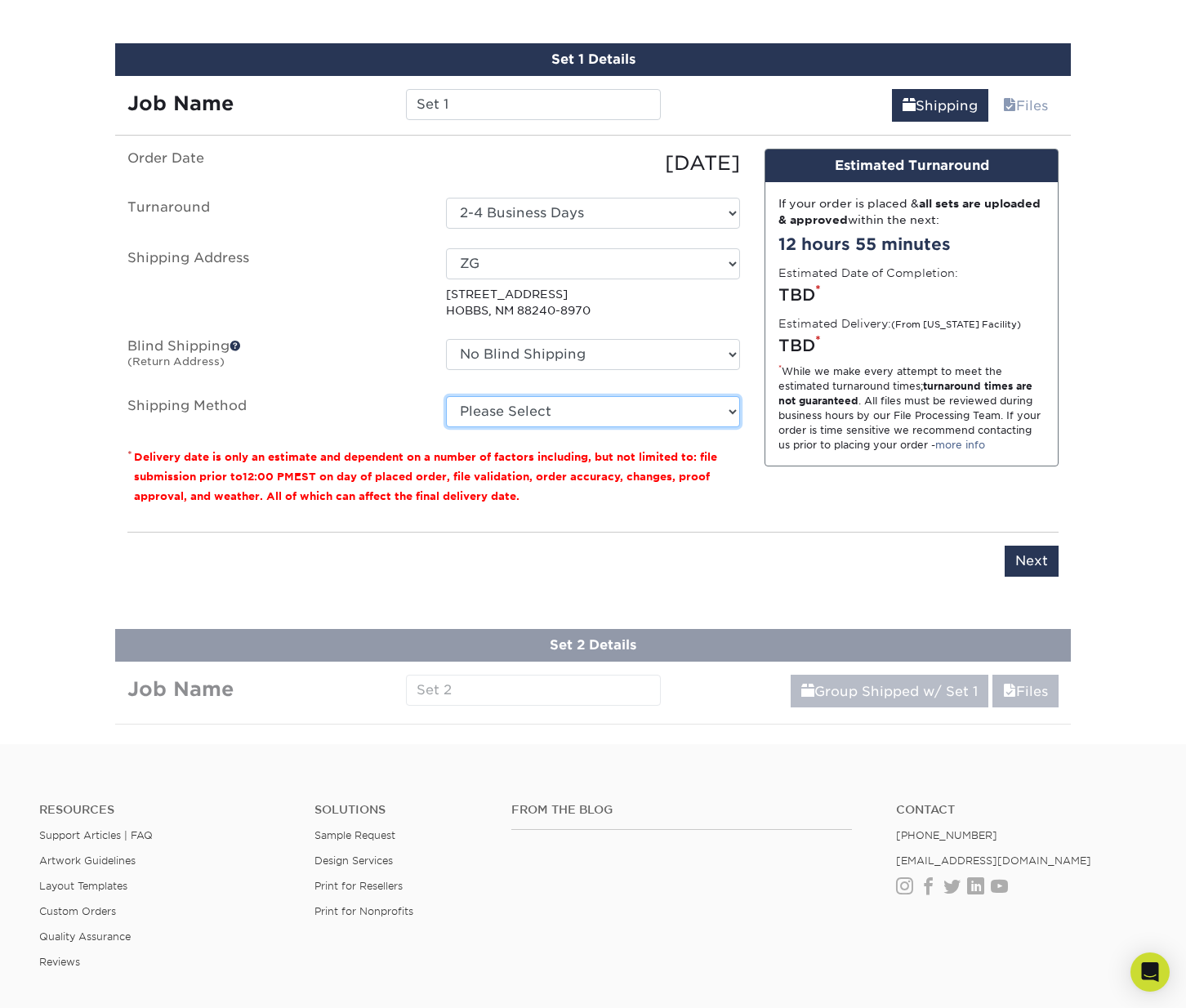
select select "03"
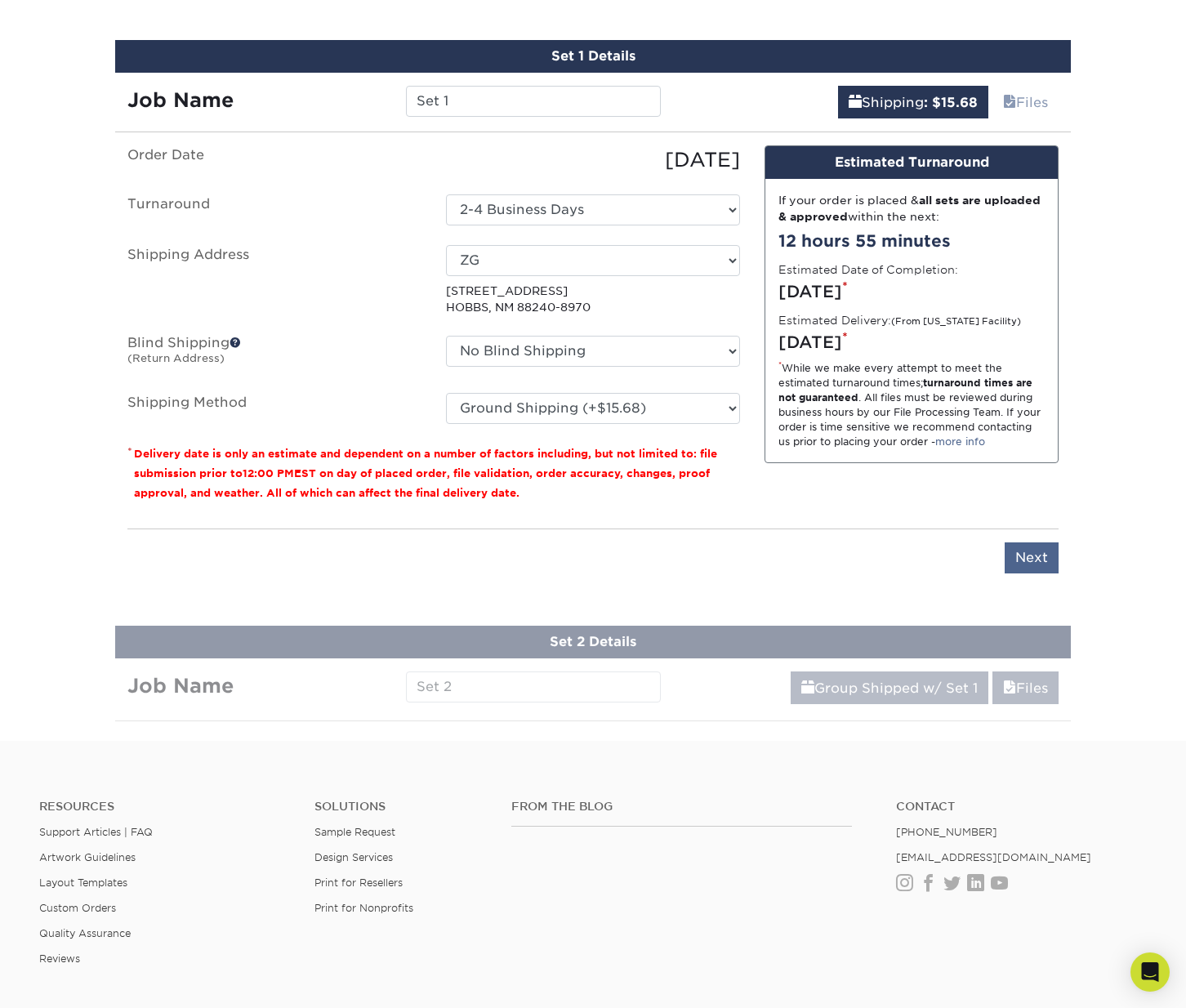
click at [1025, 548] on input "Next" at bounding box center [1032, 558] width 54 height 31
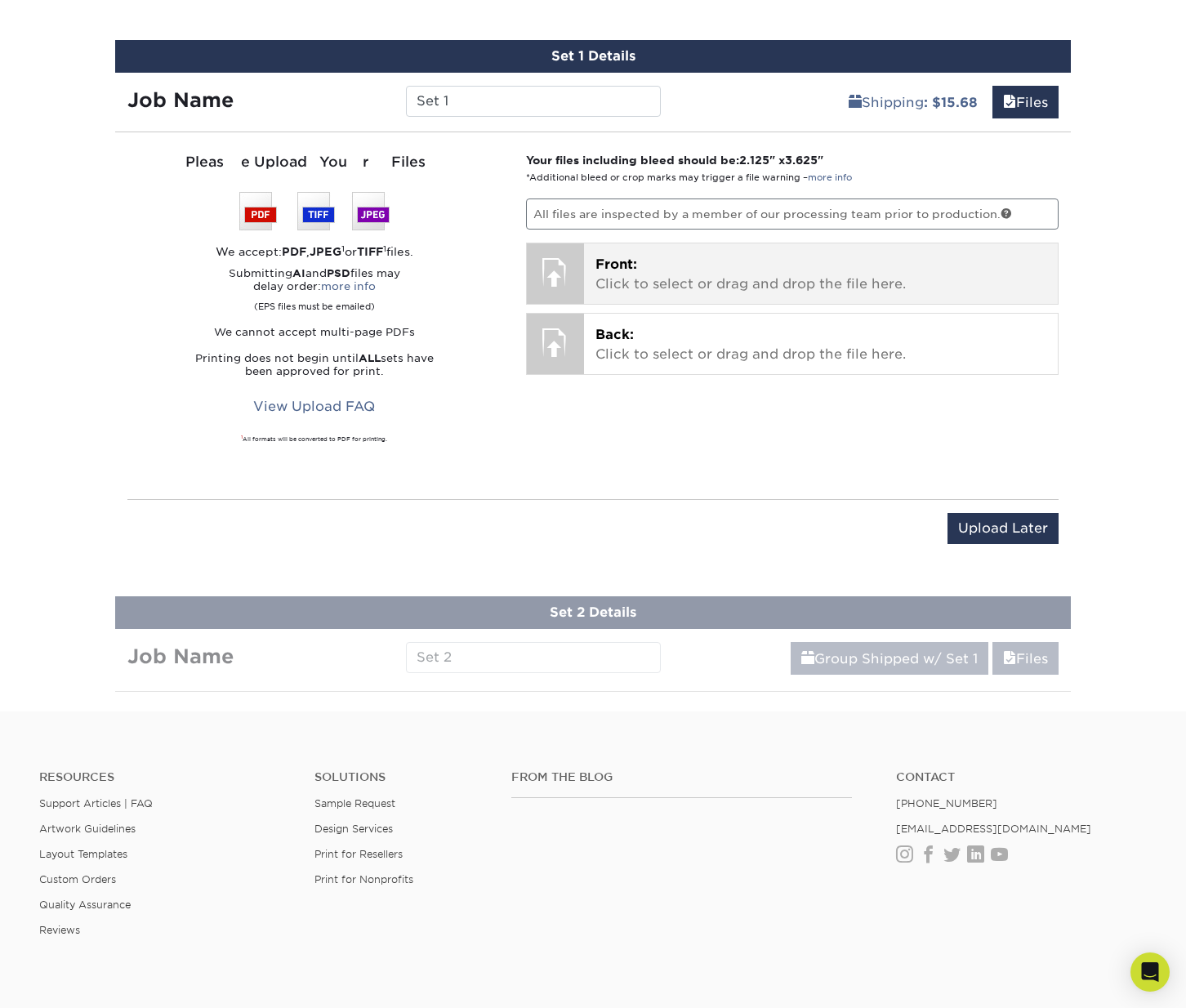
click at [648, 278] on p "Front: Click to select or drag and drop the file here." at bounding box center [822, 274] width 452 height 39
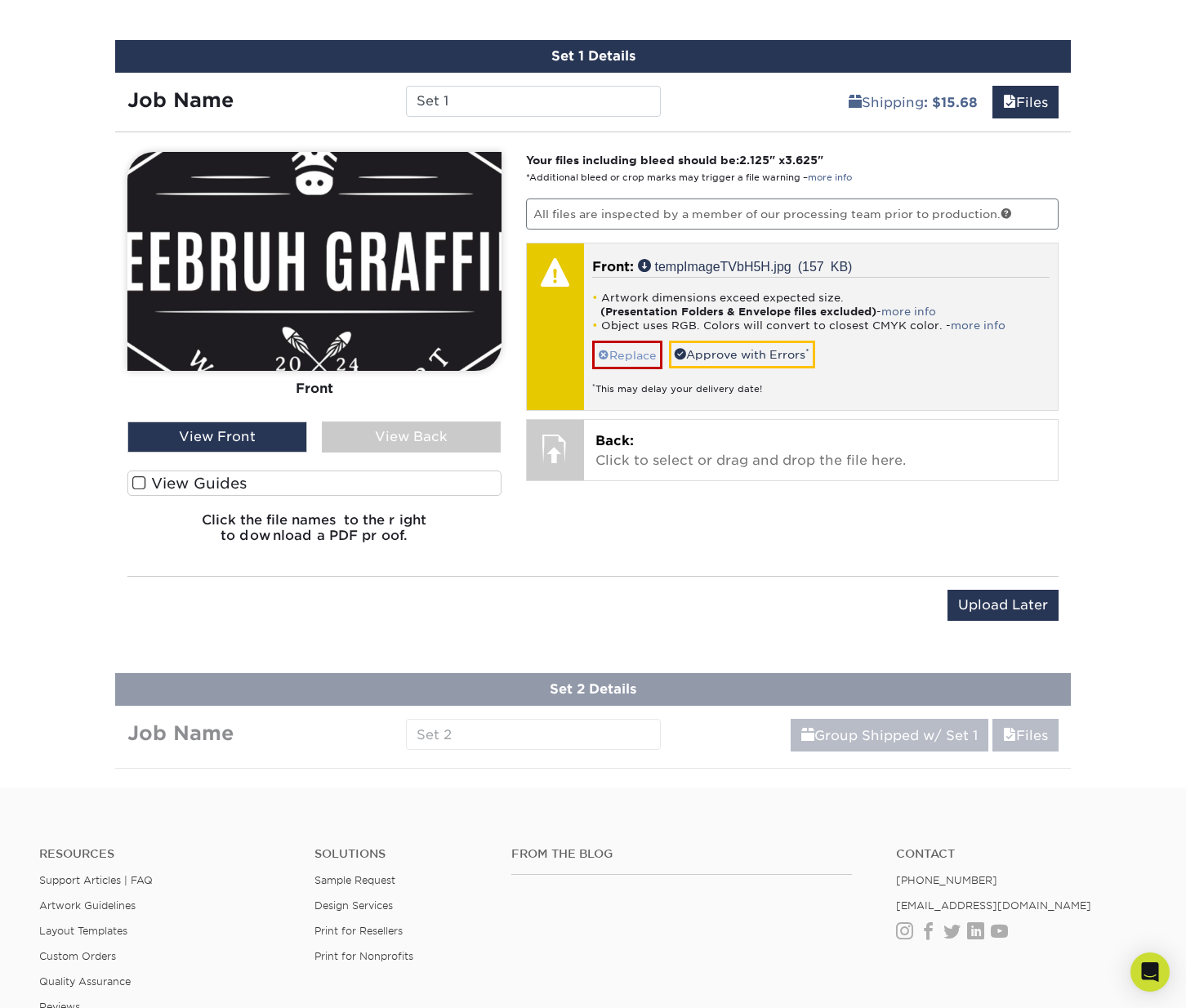
click at [622, 356] on link "Replace" at bounding box center [627, 355] width 71 height 29
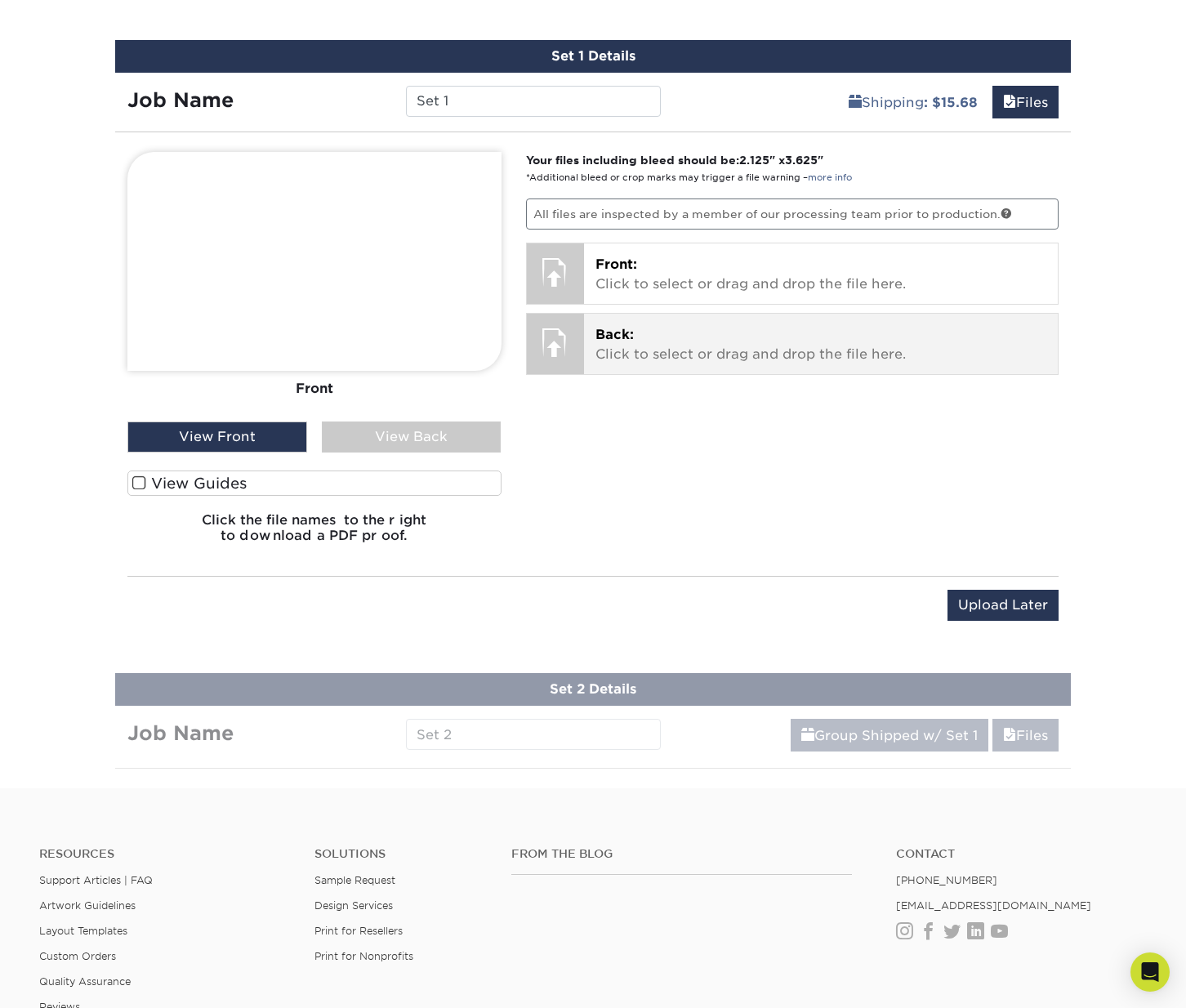
click at [654, 332] on p "Back: Click to select or drag and drop the file here." at bounding box center [822, 344] width 452 height 39
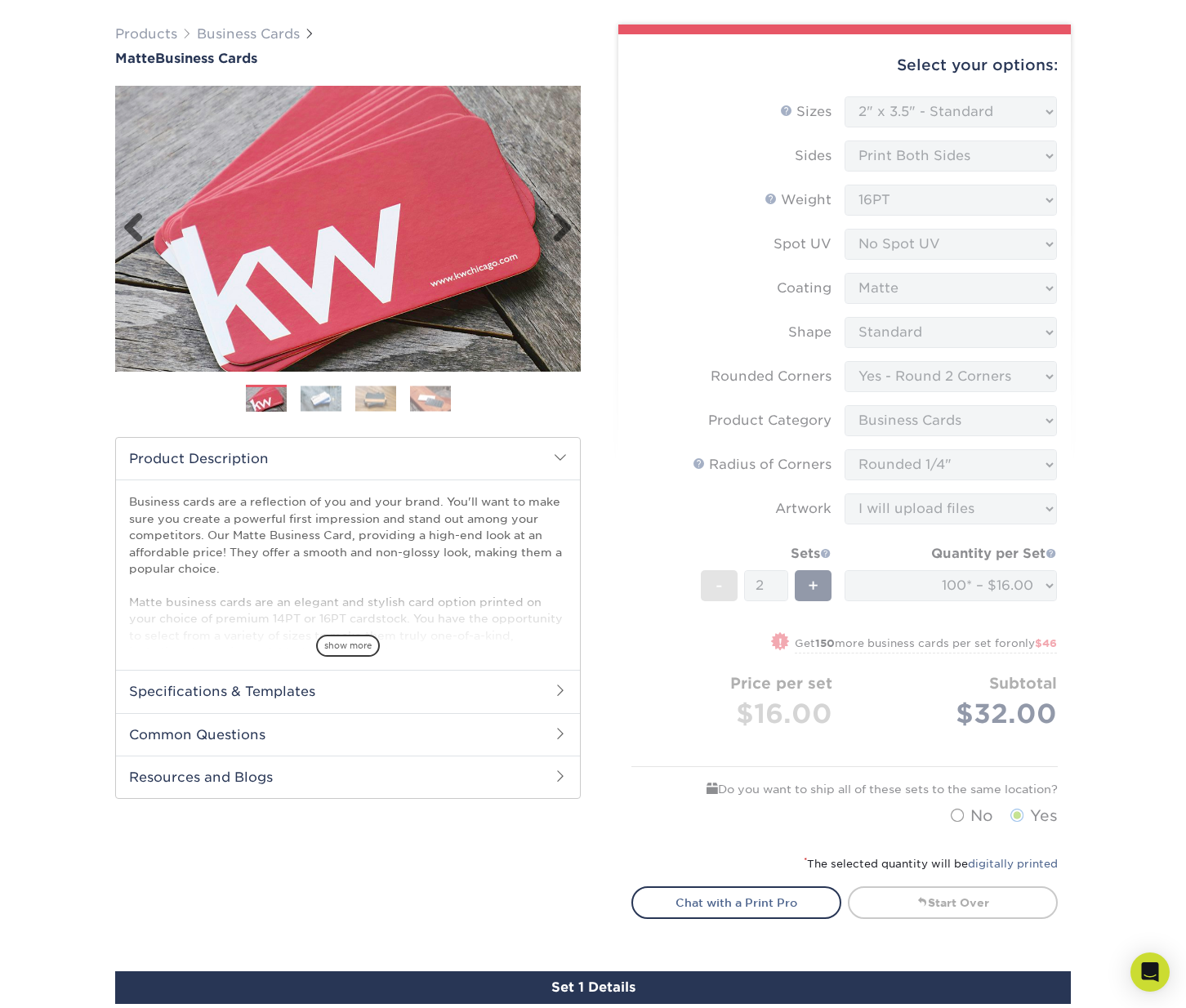
scroll to position [0, 0]
